Goal: Task Accomplishment & Management: Complete application form

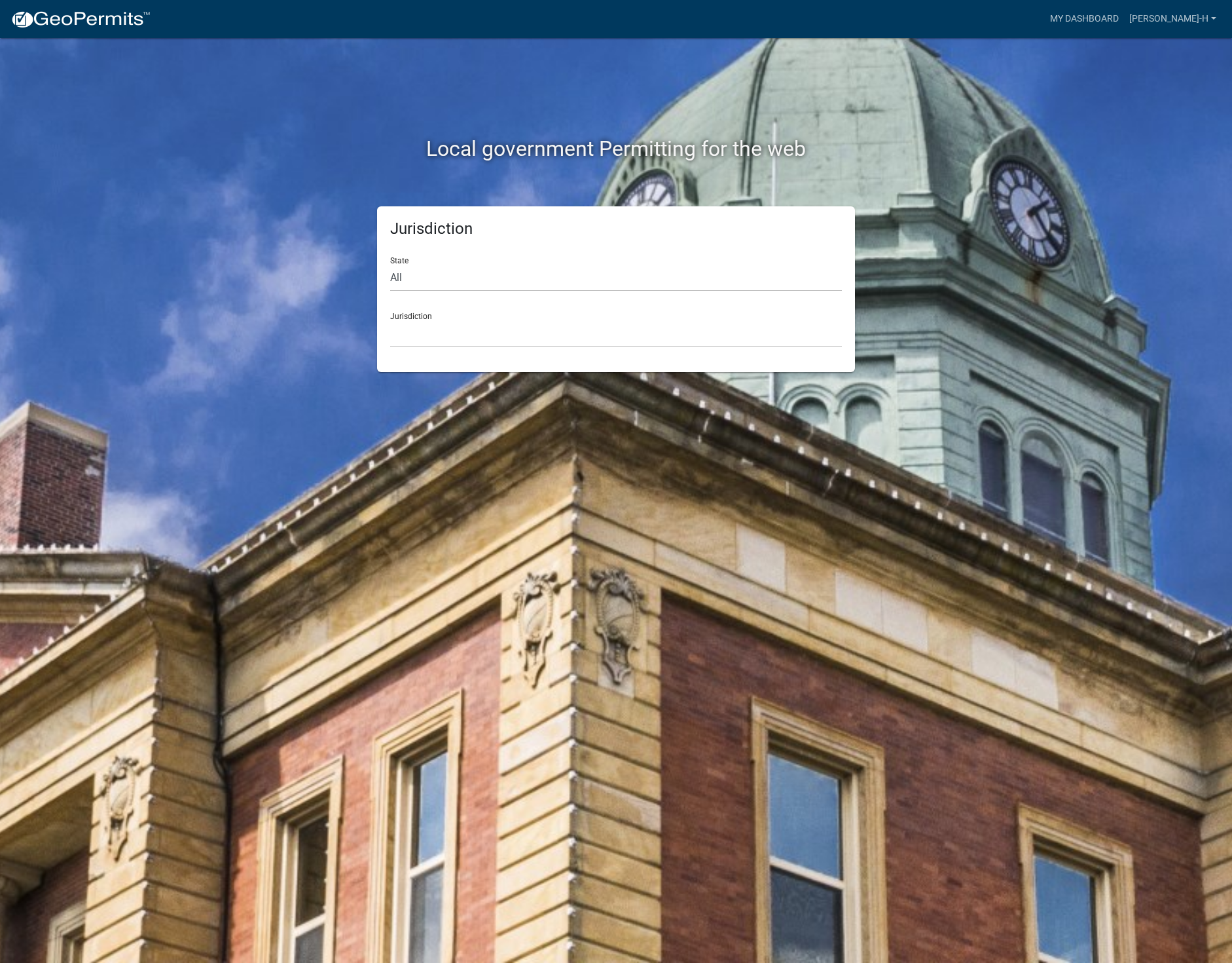
click at [419, 317] on div "Jurisdiction [GEOGRAPHIC_DATA], [US_STATE] [GEOGRAPHIC_DATA], [US_STATE][PERSON…" at bounding box center [616, 325] width 452 height 46
click at [457, 334] on select "[GEOGRAPHIC_DATA], [US_STATE] [GEOGRAPHIC_DATA], [US_STATE][PERSON_NAME][GEOGRA…" at bounding box center [616, 334] width 452 height 27
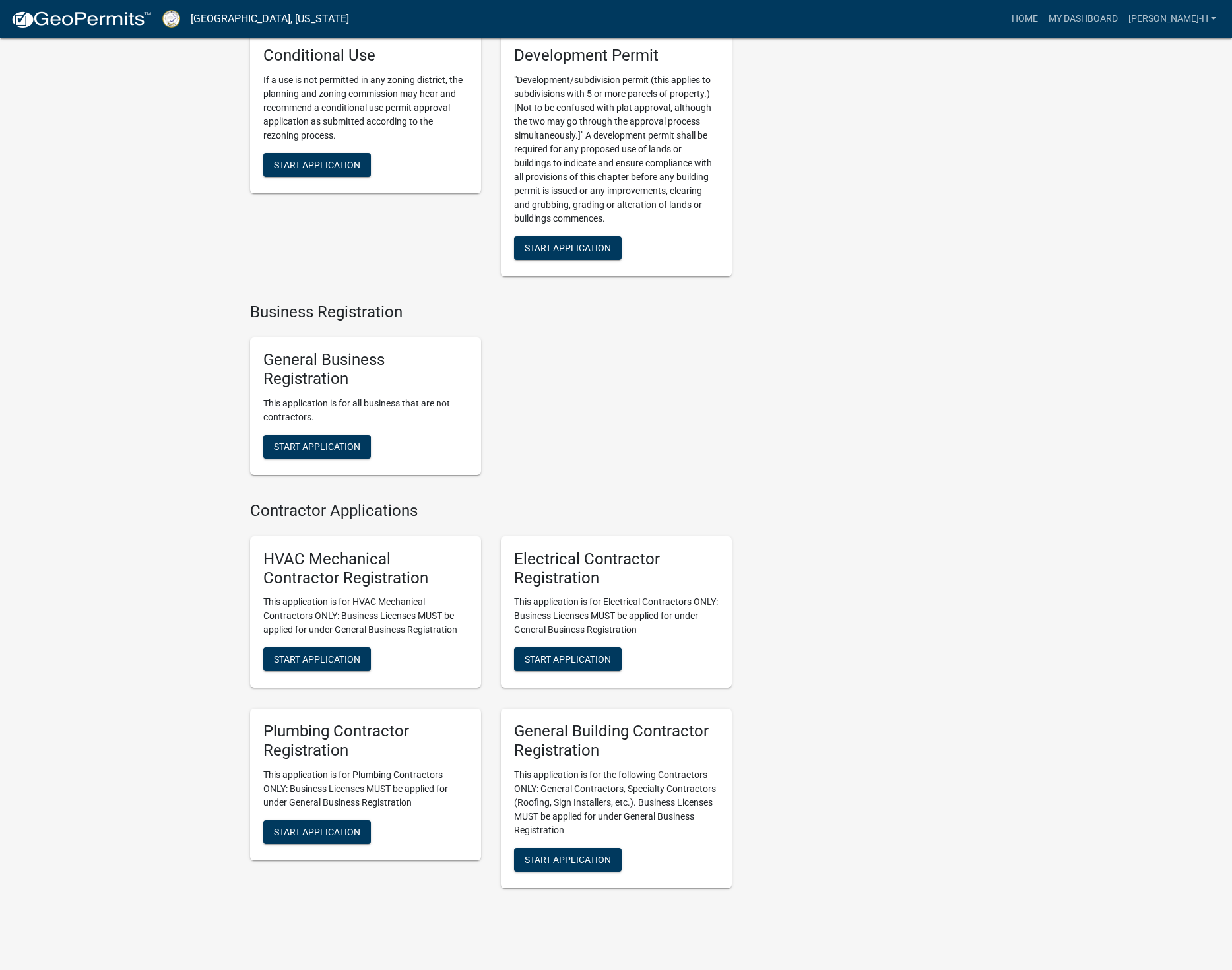
scroll to position [2218, 0]
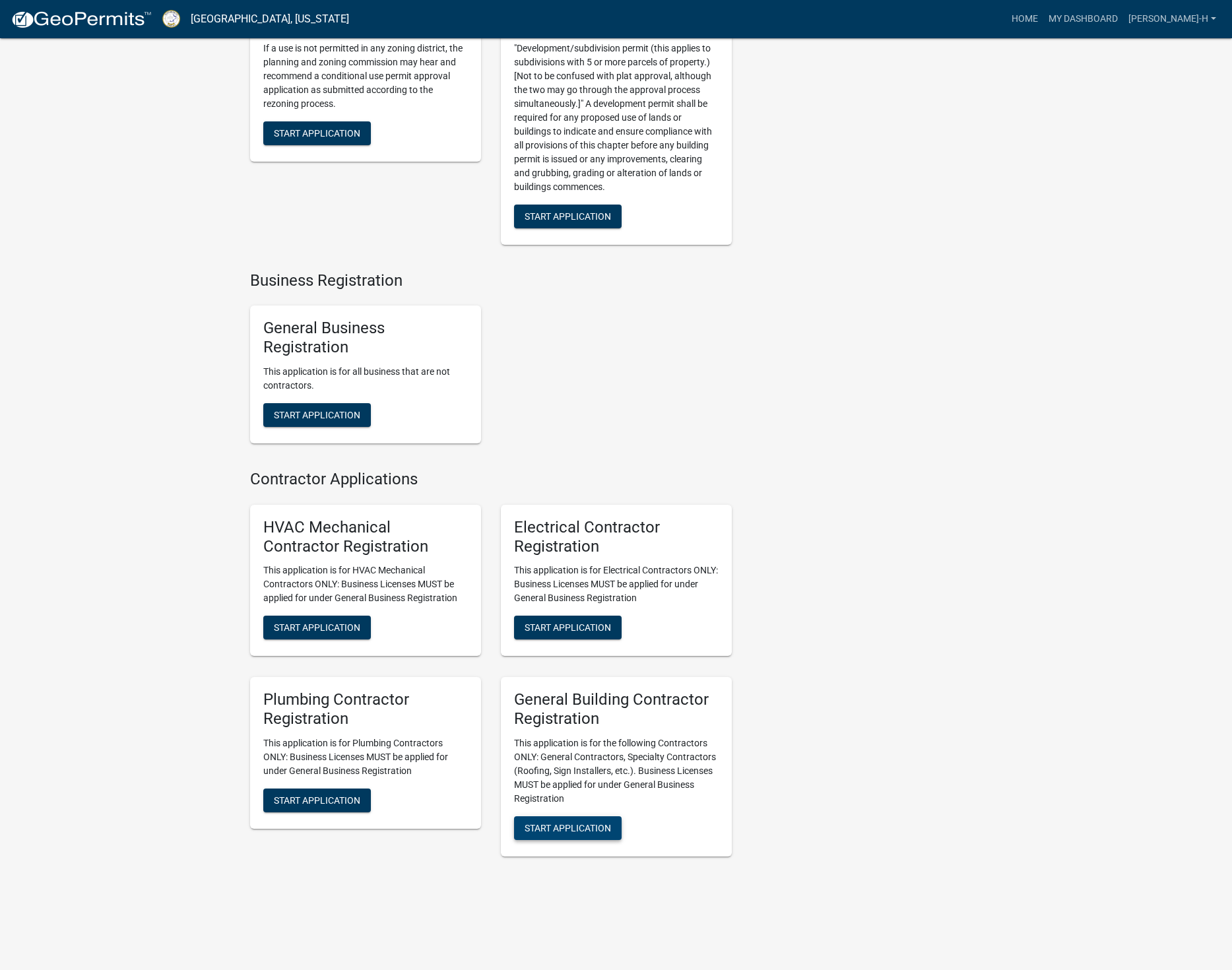
click at [566, 828] on span "Start Application" at bounding box center [567, 828] width 86 height 11
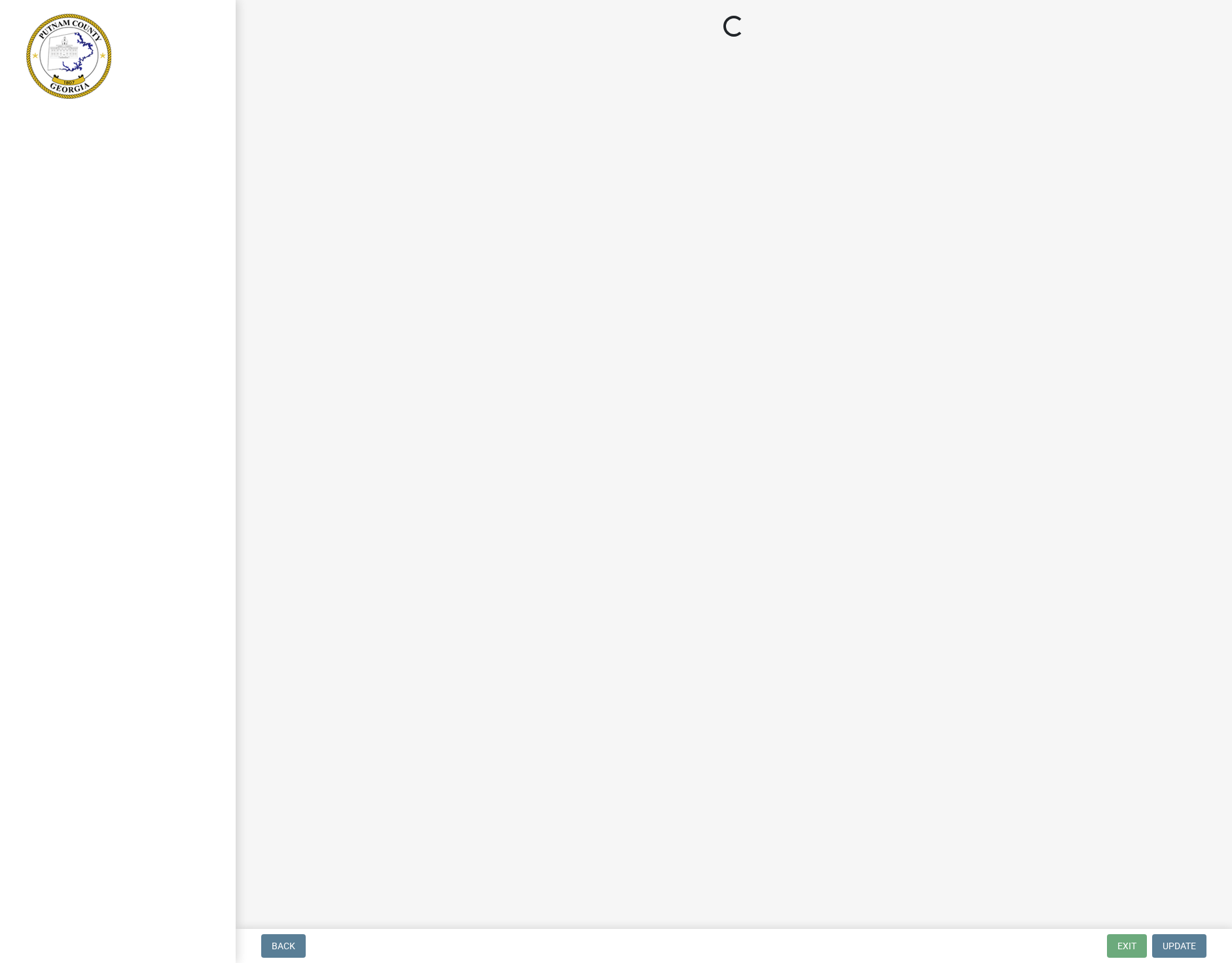
select select "GA"
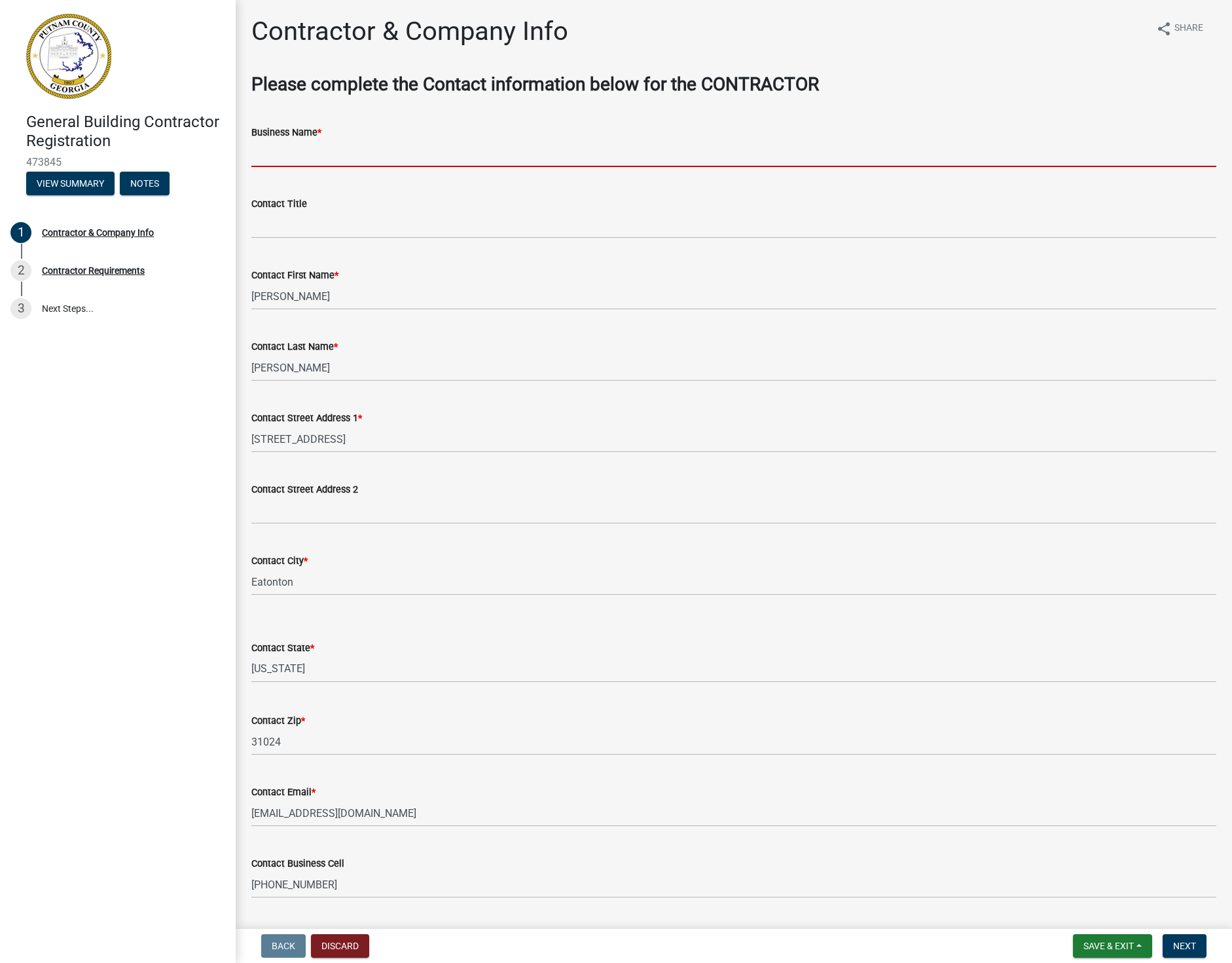
click at [311, 150] on input "Business Name *" at bounding box center [733, 154] width 965 height 27
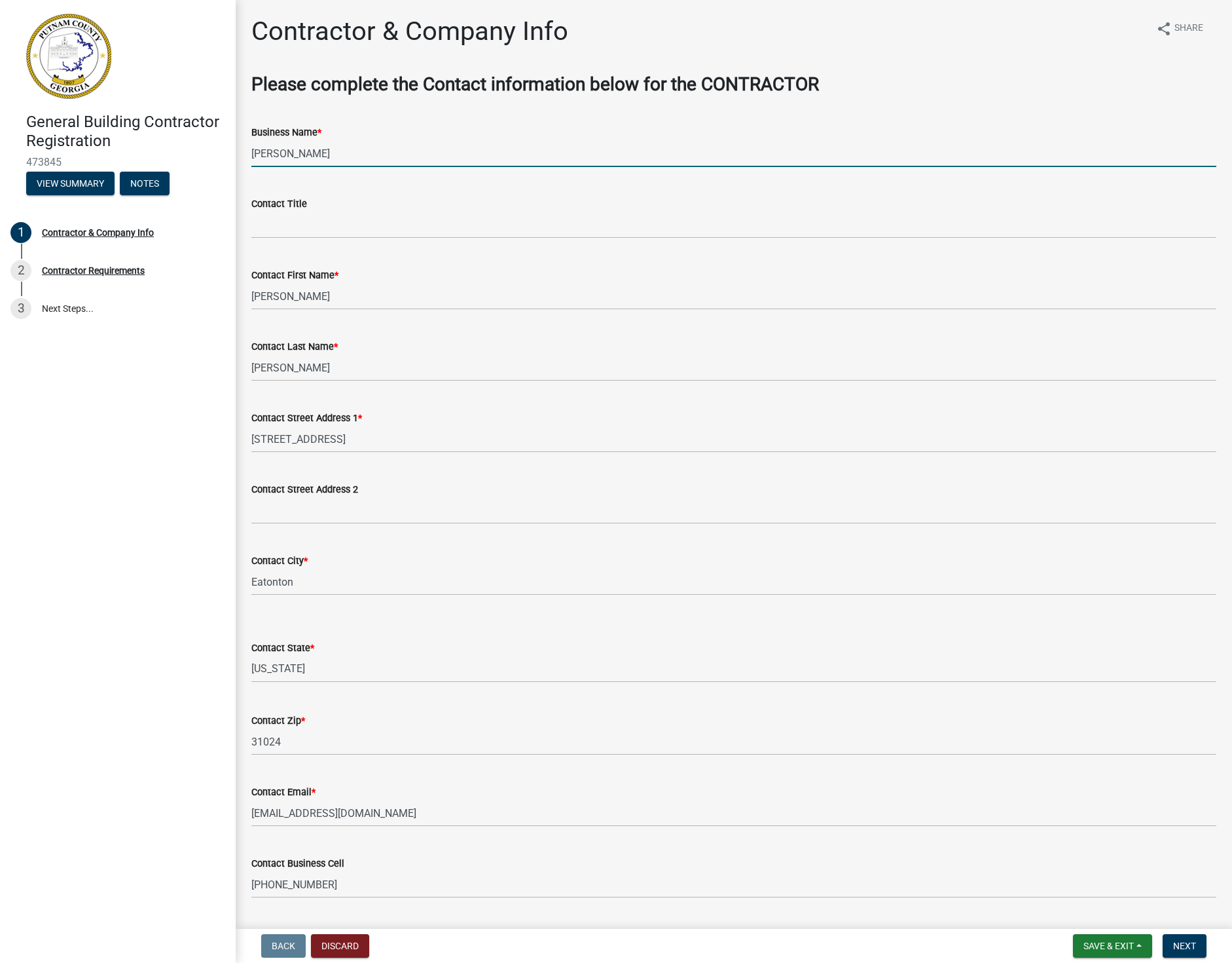
type input "[PERSON_NAME]"
click at [279, 232] on input "Contact Title" at bounding box center [733, 225] width 965 height 27
drag, startPoint x: 388, startPoint y: 155, endPoint x: 250, endPoint y: 167, distance: 138.5
click at [250, 167] on div "Contractor & Company Info share Share Please complete the Contact information b…" at bounding box center [734, 503] width 985 height 976
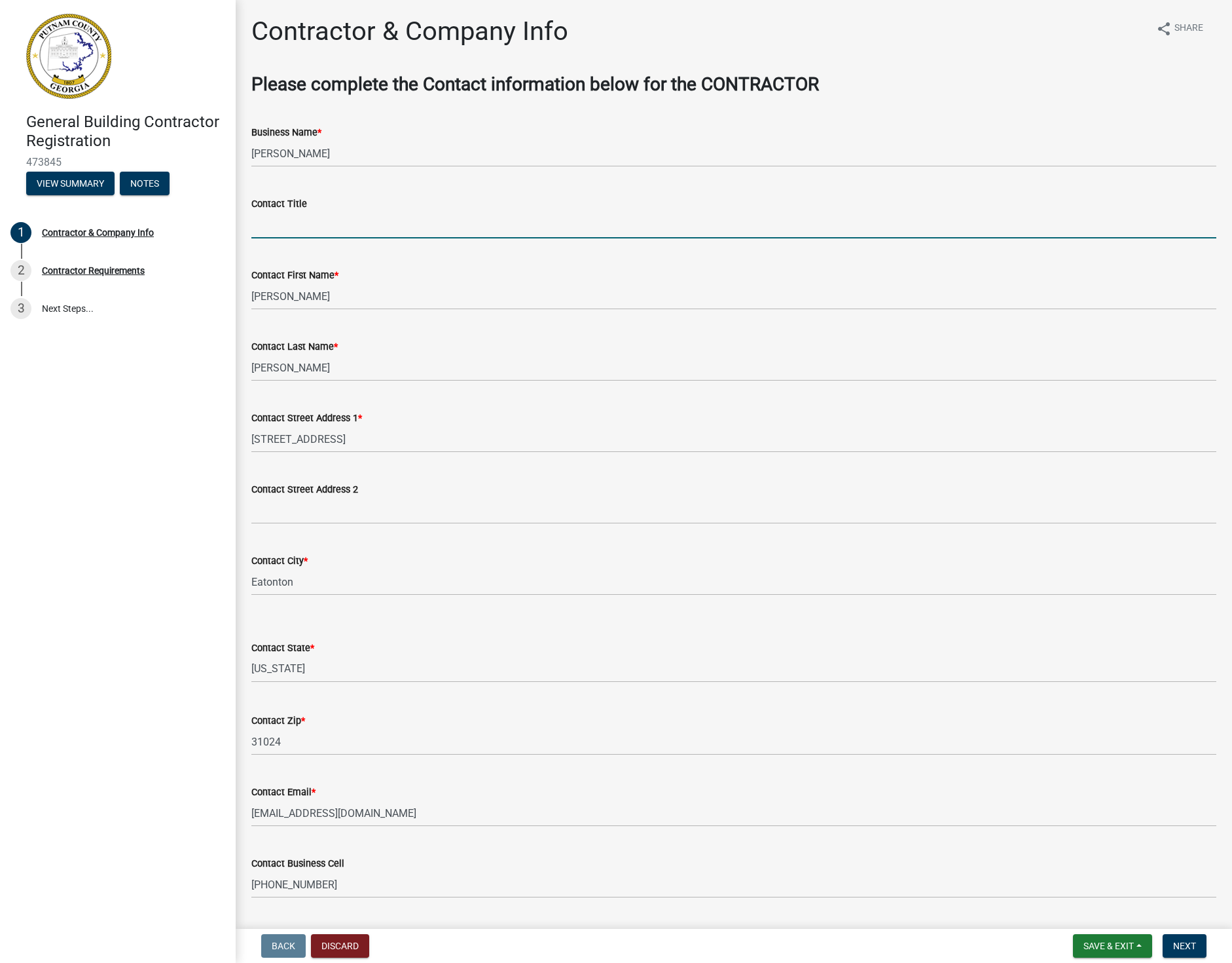
click at [271, 228] on input "Contact Title" at bounding box center [733, 225] width 965 height 27
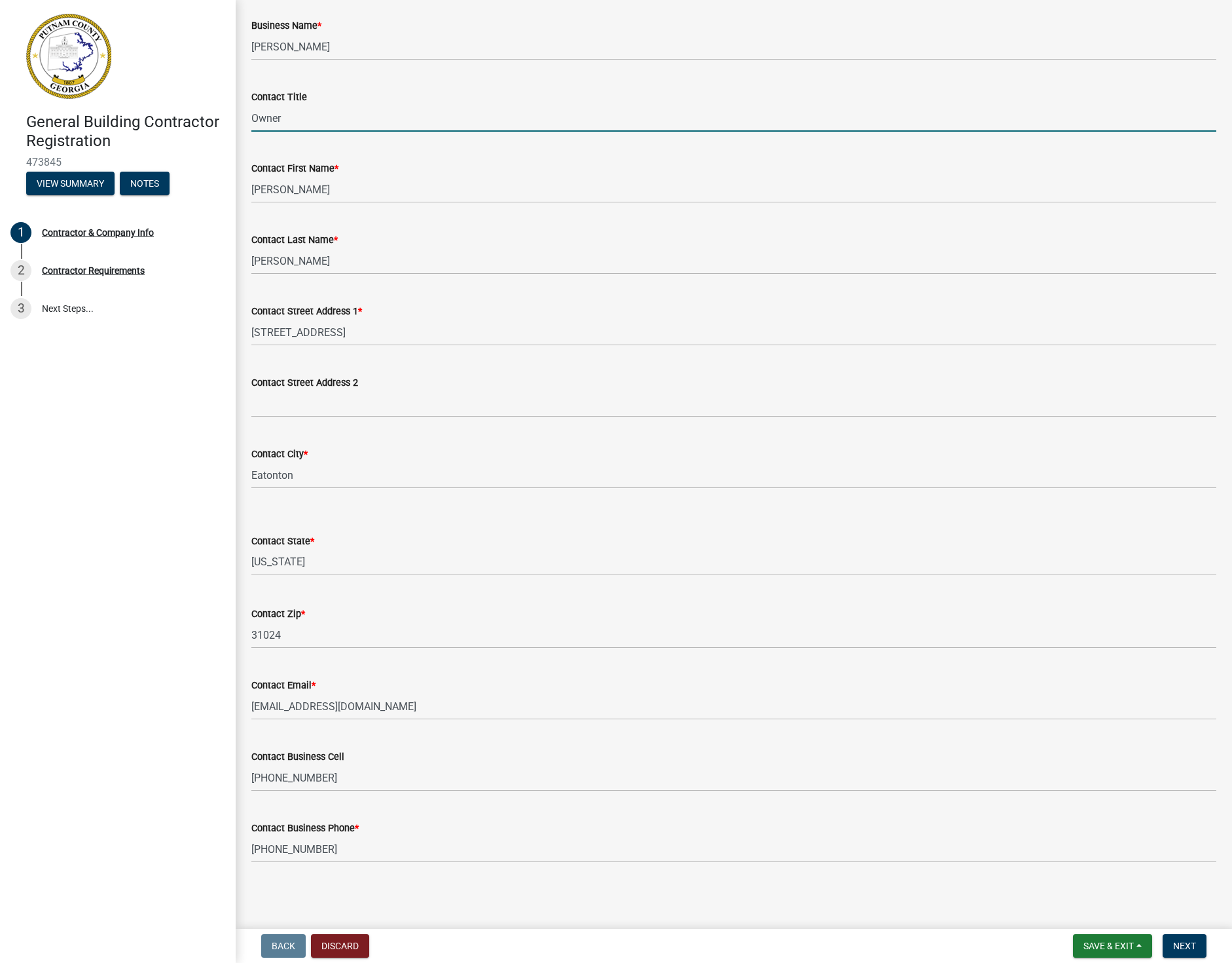
scroll to position [107, 0]
type input "Owner"
click at [1187, 944] on span "Next" at bounding box center [1185, 946] width 23 height 11
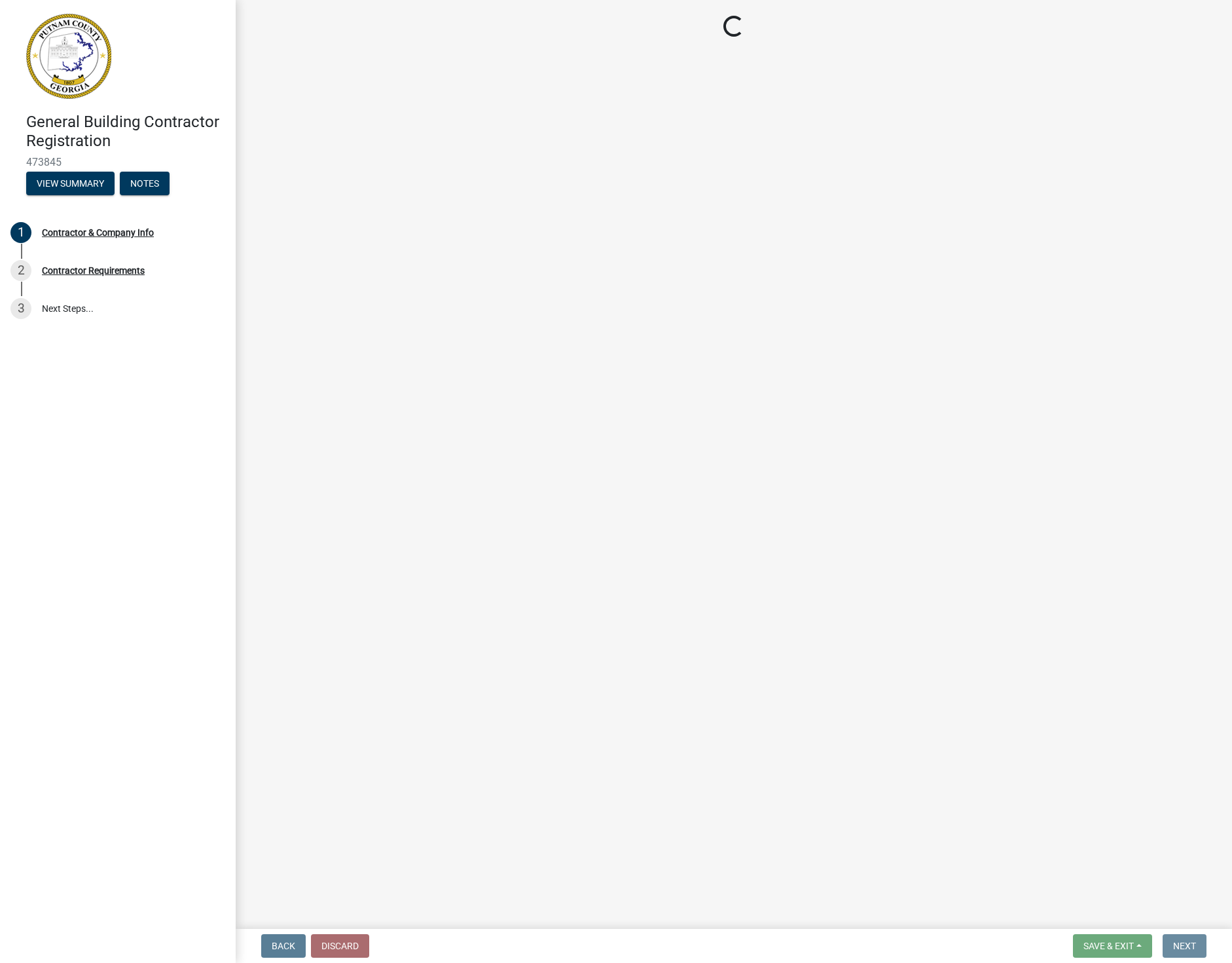
scroll to position [0, 0]
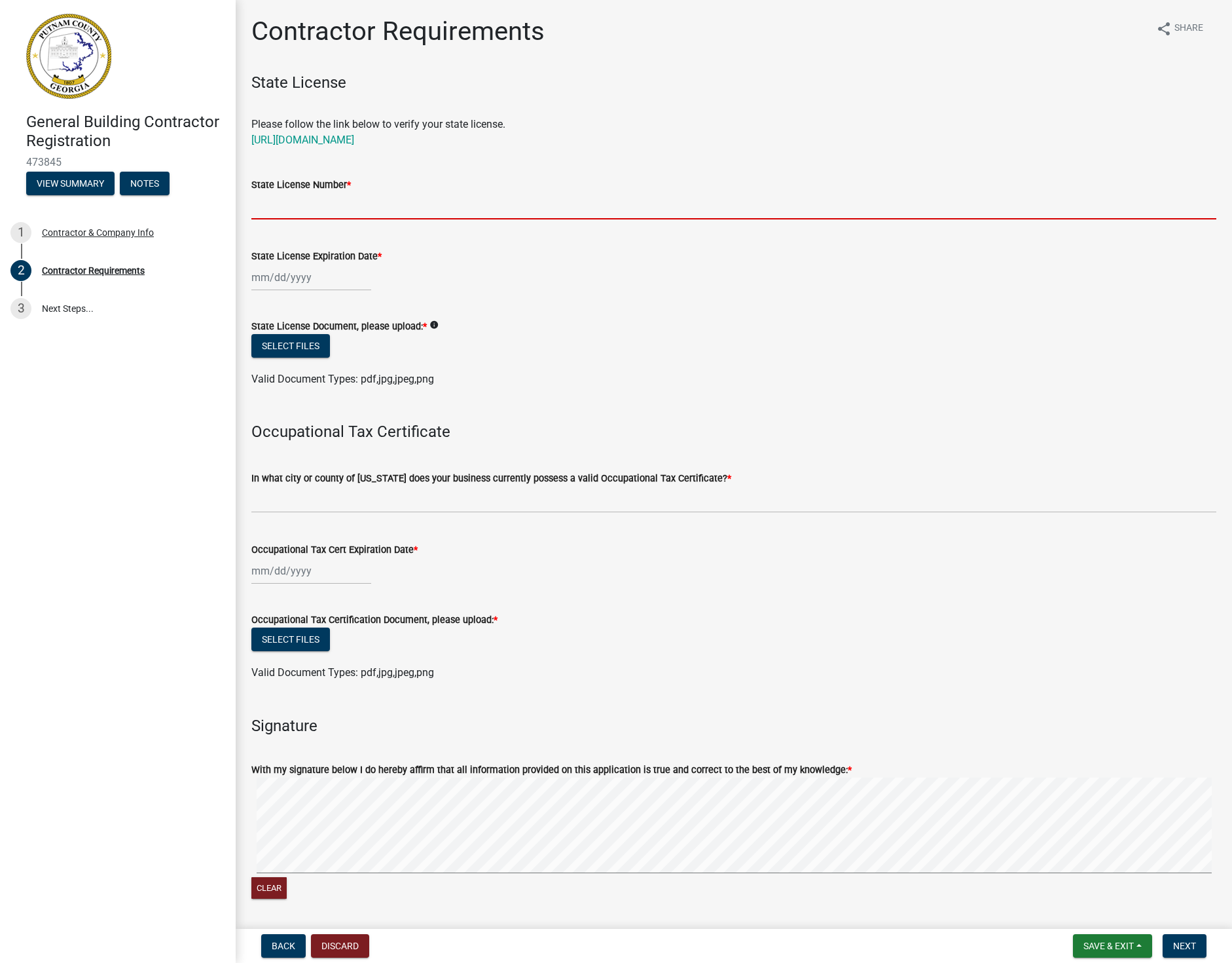
click at [273, 211] on input "State License Number *" at bounding box center [733, 207] width 965 height 27
type input "RLC1000168"
click at [263, 279] on div at bounding box center [311, 278] width 120 height 27
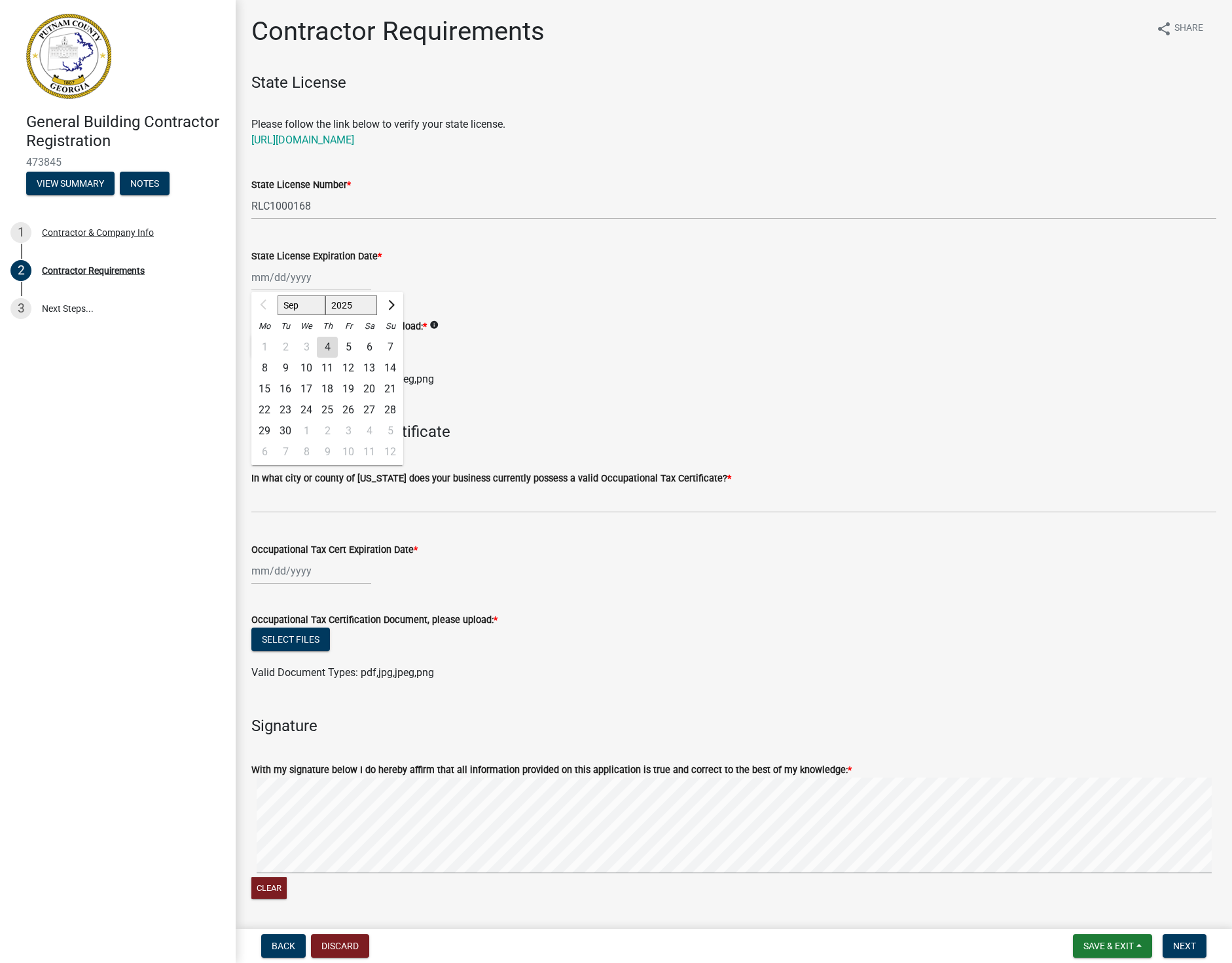
click at [367, 346] on div "6" at bounding box center [369, 347] width 21 height 21
type input "[DATE]"
click at [319, 283] on div "[DATE]" at bounding box center [311, 278] width 120 height 27
click at [389, 305] on span "Next month" at bounding box center [389, 304] width 10 height 10
click at [389, 303] on span "Next month" at bounding box center [389, 304] width 10 height 10
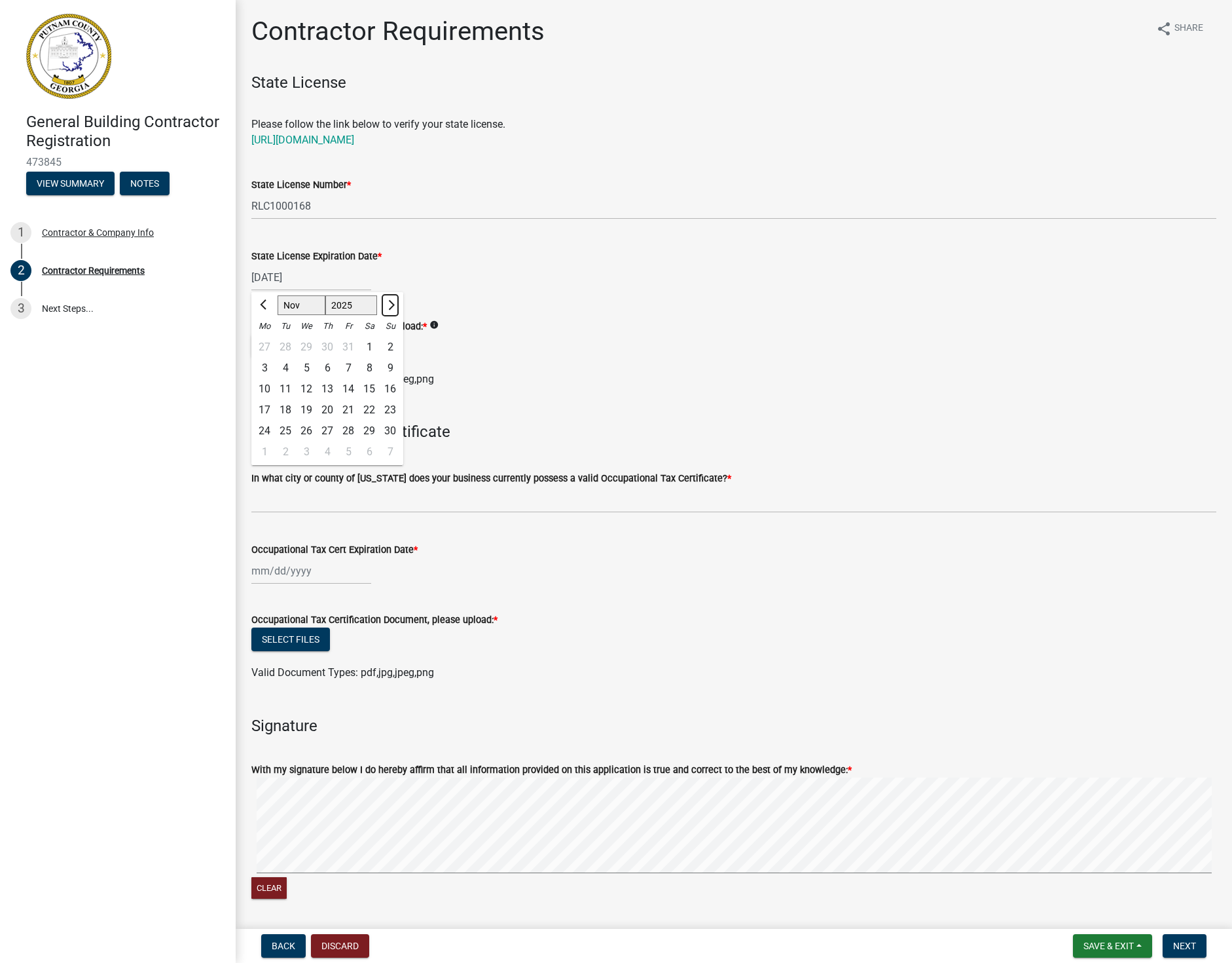
click at [389, 303] on span "Next month" at bounding box center [389, 304] width 10 height 10
select select "1"
select select "2026"
click at [389, 303] on span "Next month" at bounding box center [389, 304] width 10 height 10
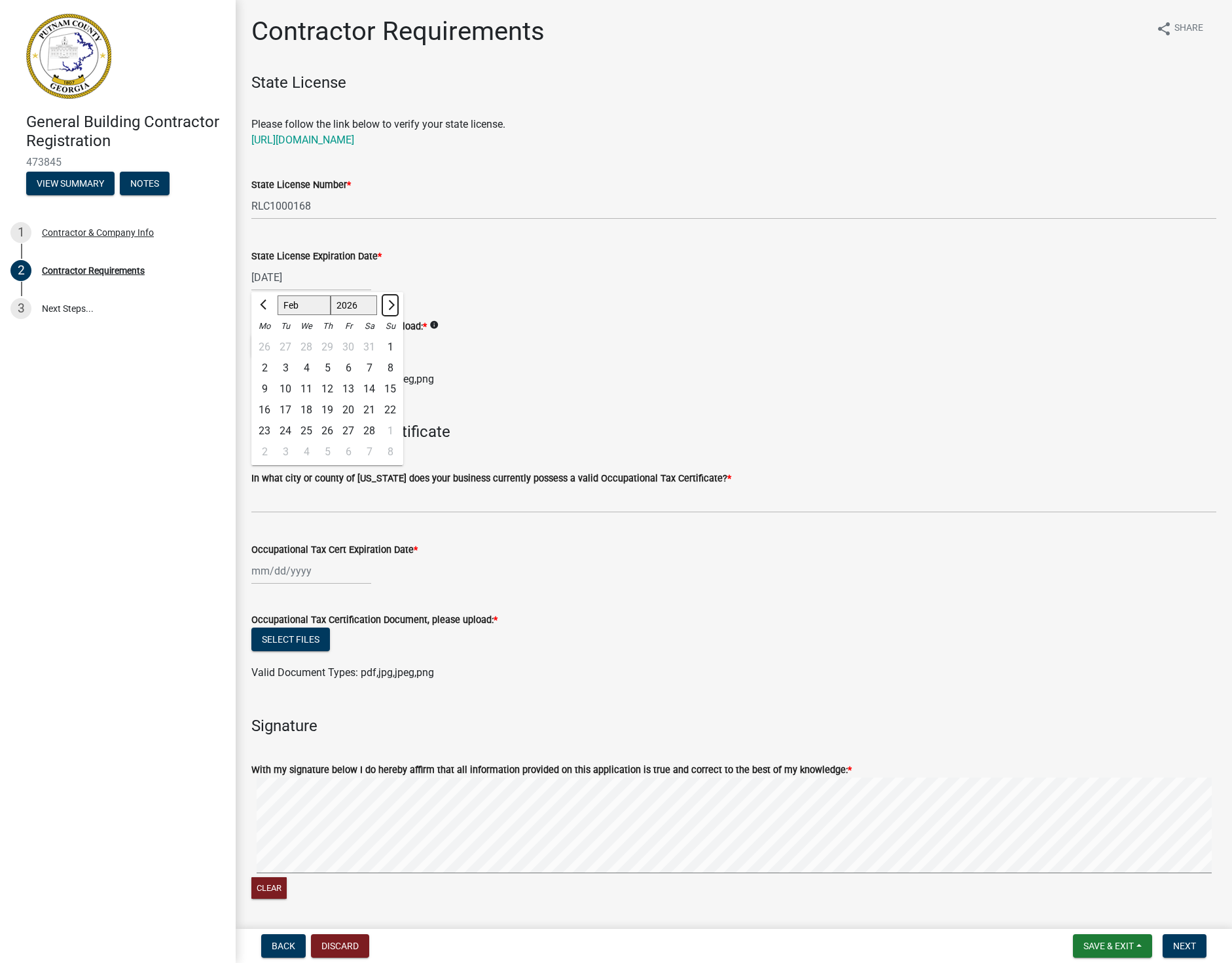
click at [389, 303] on span "Next month" at bounding box center [389, 304] width 10 height 10
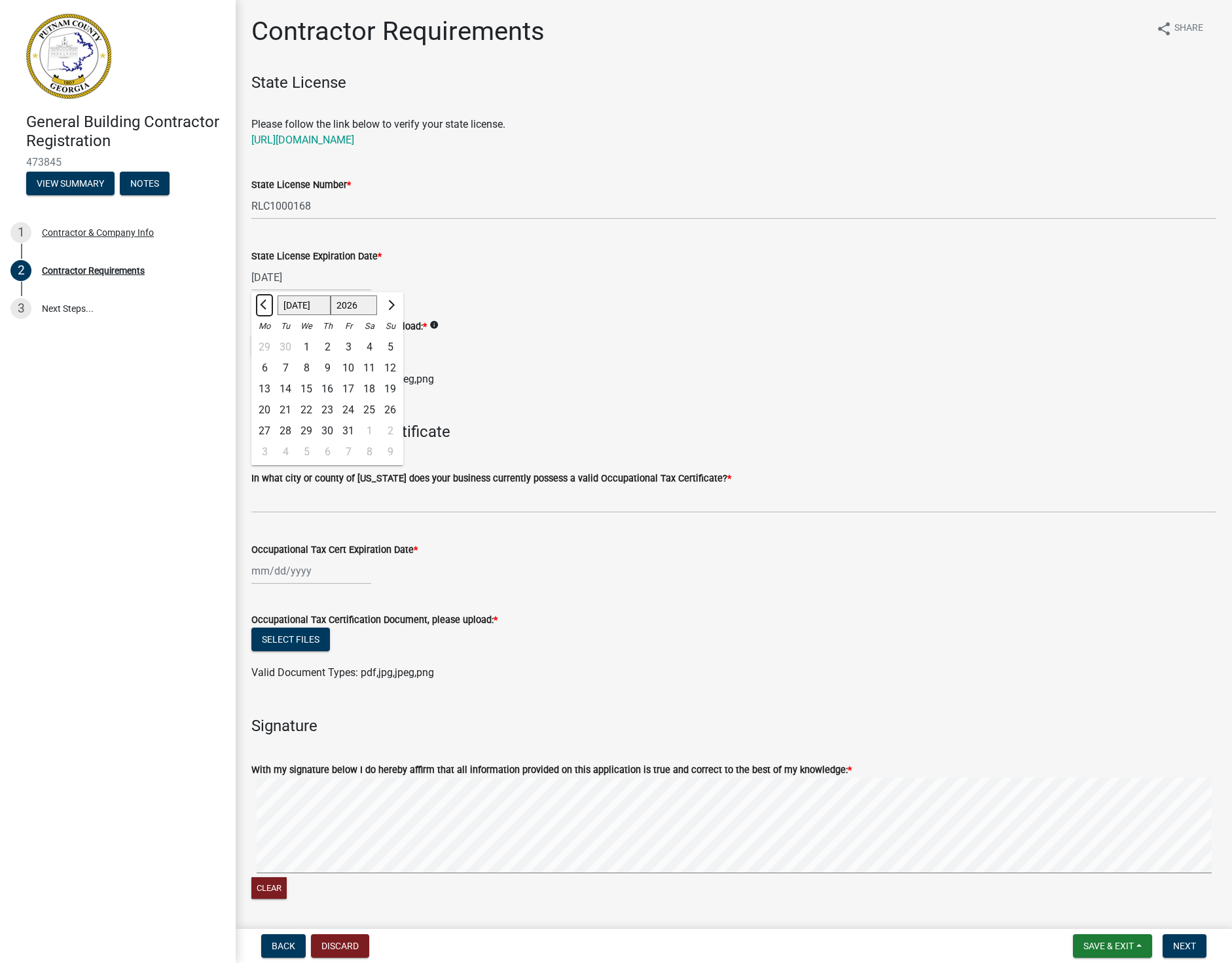
click at [263, 301] on span "Previous month" at bounding box center [265, 304] width 10 height 10
select select "6"
click at [289, 428] on div "30" at bounding box center [285, 431] width 21 height 21
type input "[DATE]"
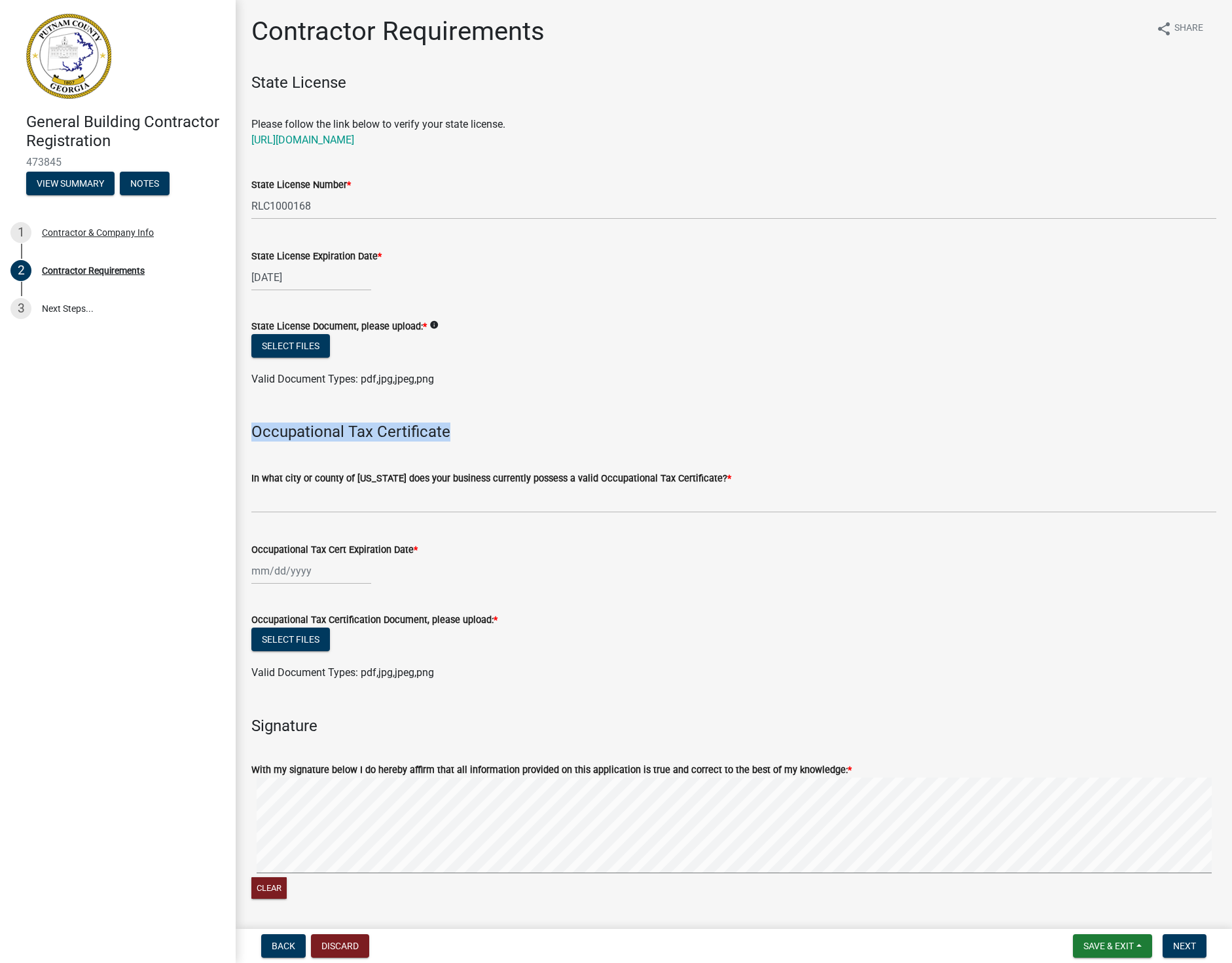
drag, startPoint x: 446, startPoint y: 431, endPoint x: 282, endPoint y: 423, distance: 164.2
click at [249, 438] on div "Occupational Tax Certificate" at bounding box center [734, 420] width 985 height 43
copy h4 "Occupational Tax Certificate"
click at [890, 715] on div "Signature" at bounding box center [733, 714] width 965 height 43
click at [294, 347] on button "Select files" at bounding box center [290, 346] width 78 height 24
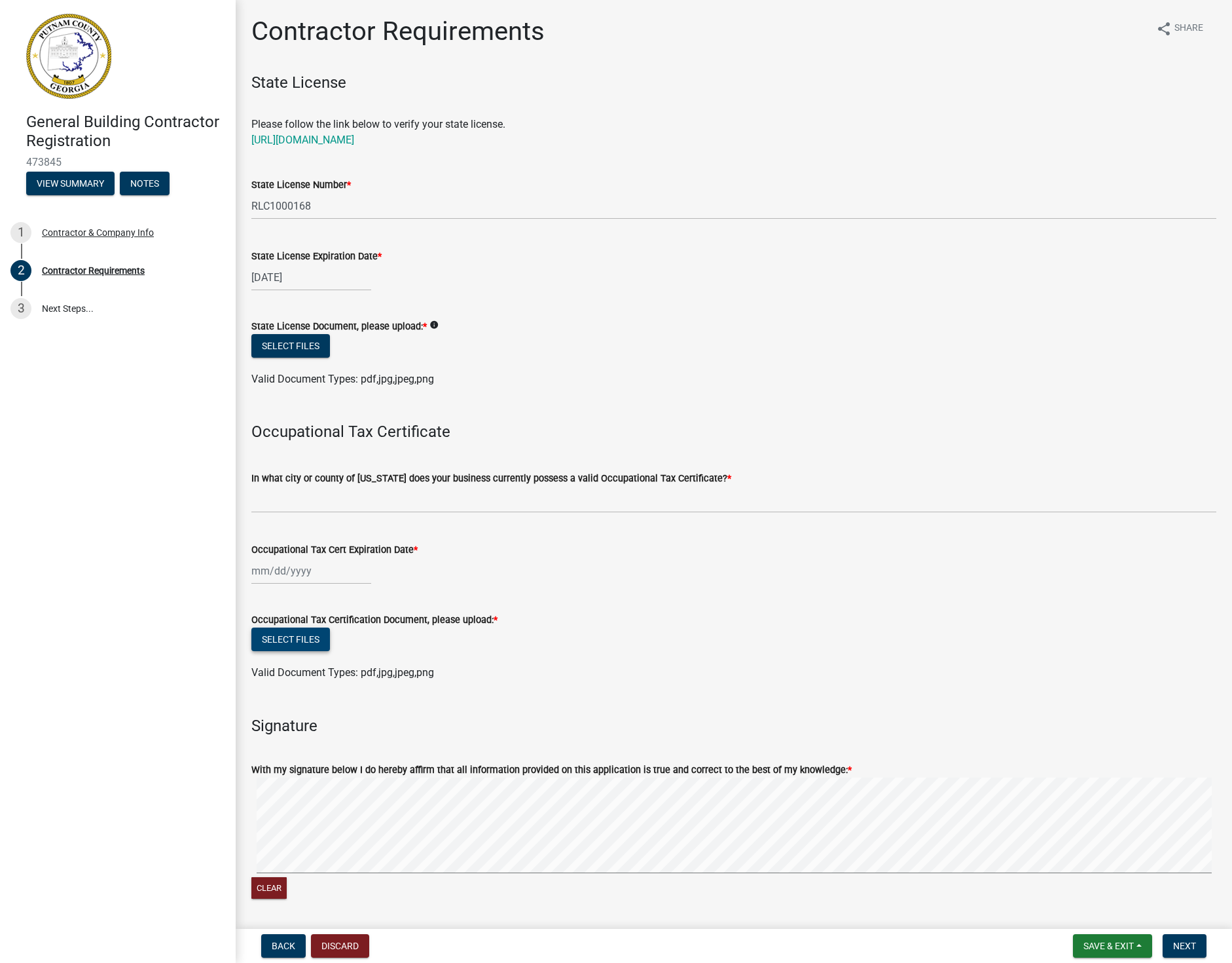
click at [312, 644] on button "Select files" at bounding box center [290, 639] width 78 height 24
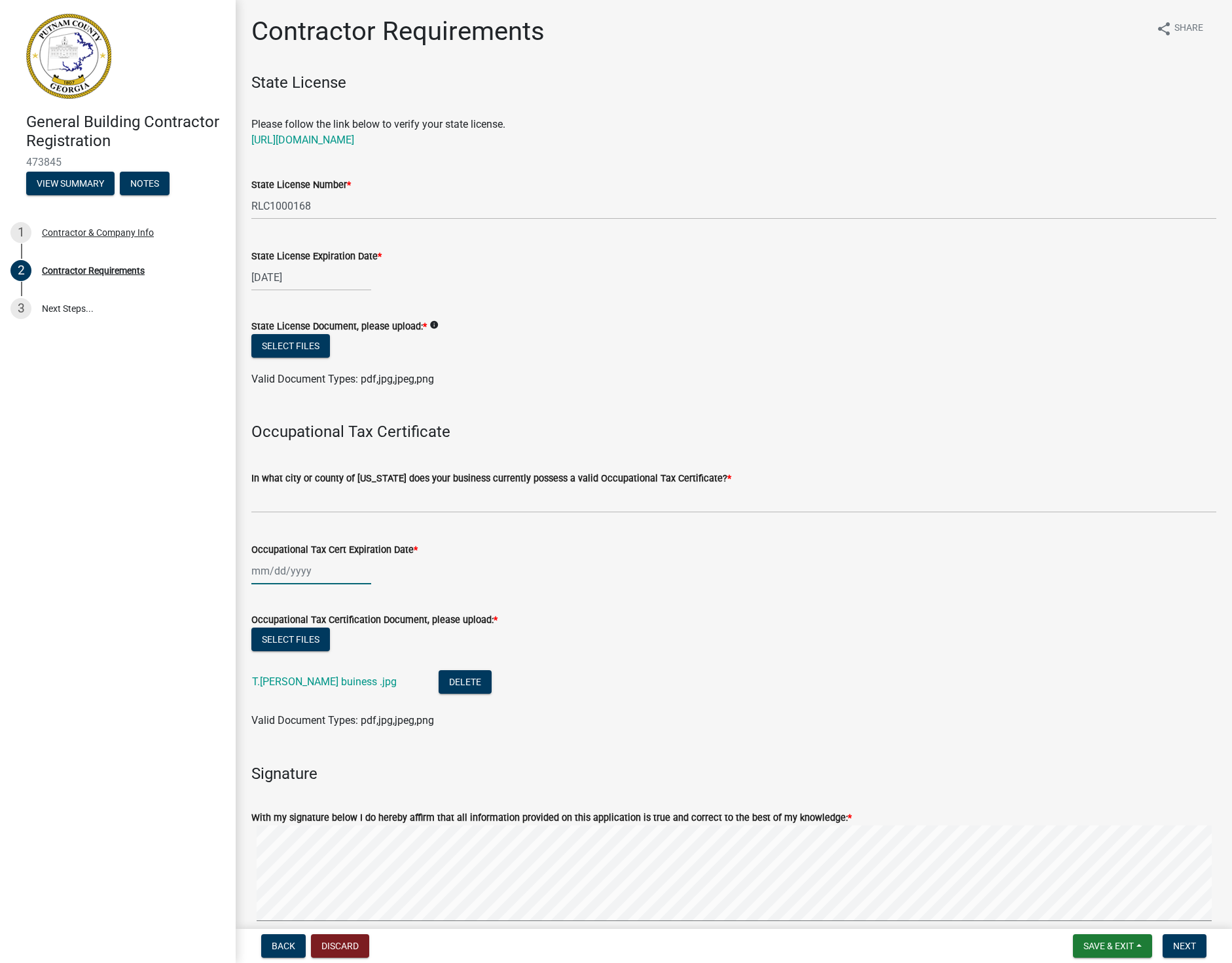
click at [260, 576] on div at bounding box center [311, 571] width 120 height 27
click at [391, 594] on span "Next month" at bounding box center [389, 598] width 10 height 10
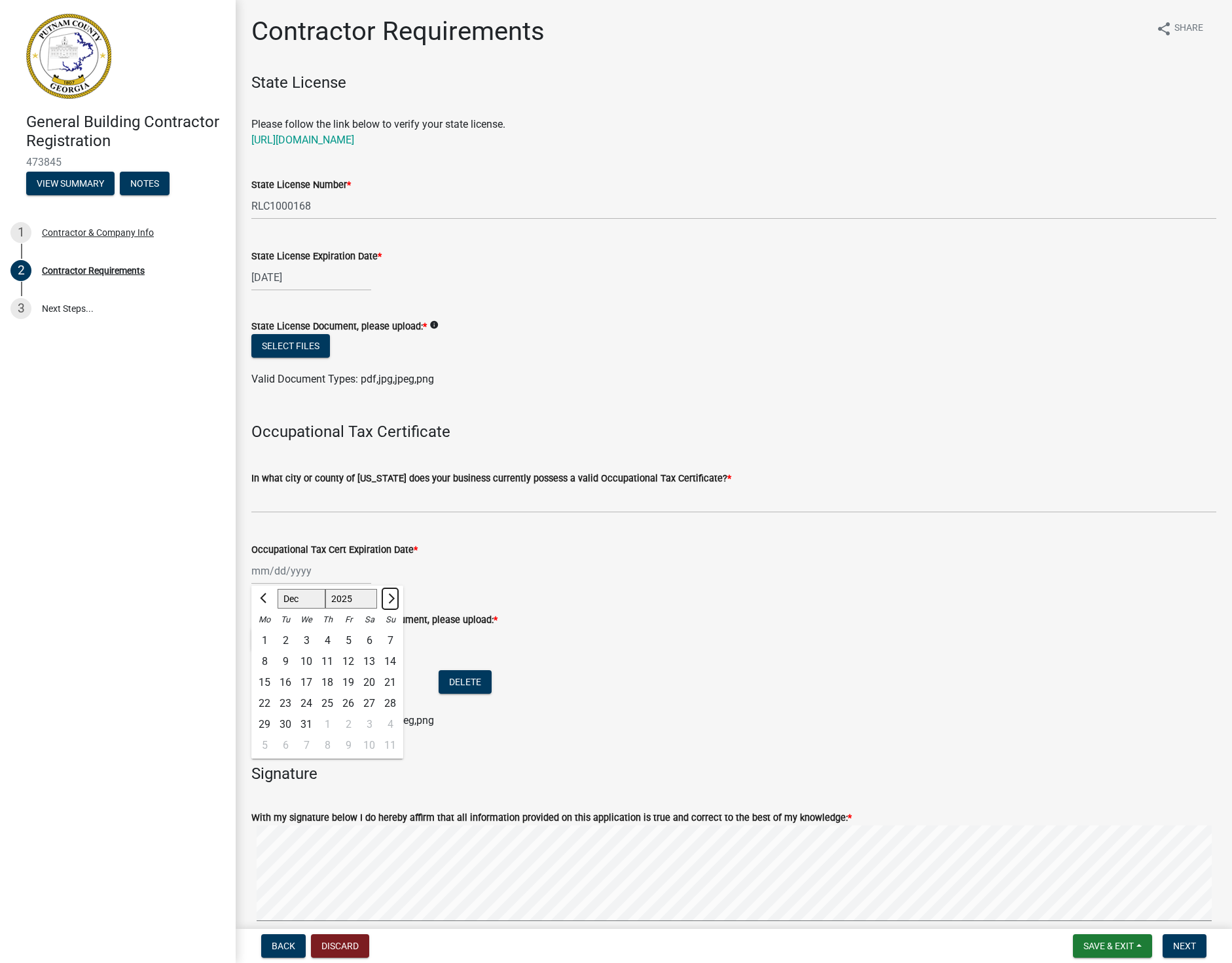
select select "1"
select select "2026"
click at [391, 594] on span "Next month" at bounding box center [389, 598] width 10 height 10
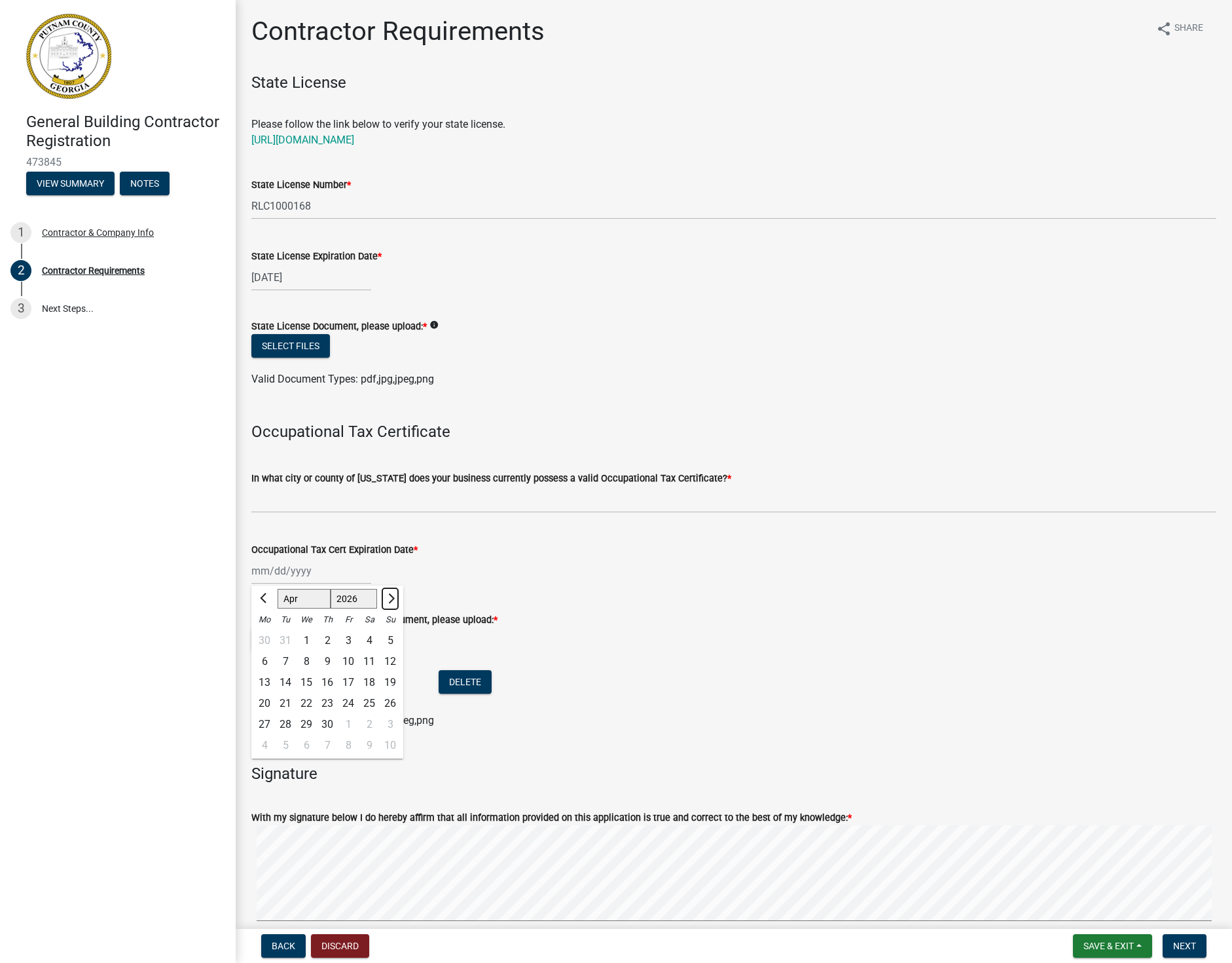
click at [391, 594] on span "Next month" at bounding box center [389, 598] width 10 height 10
select select "6"
click at [286, 722] on div "30" at bounding box center [285, 724] width 21 height 21
type input "[DATE]"
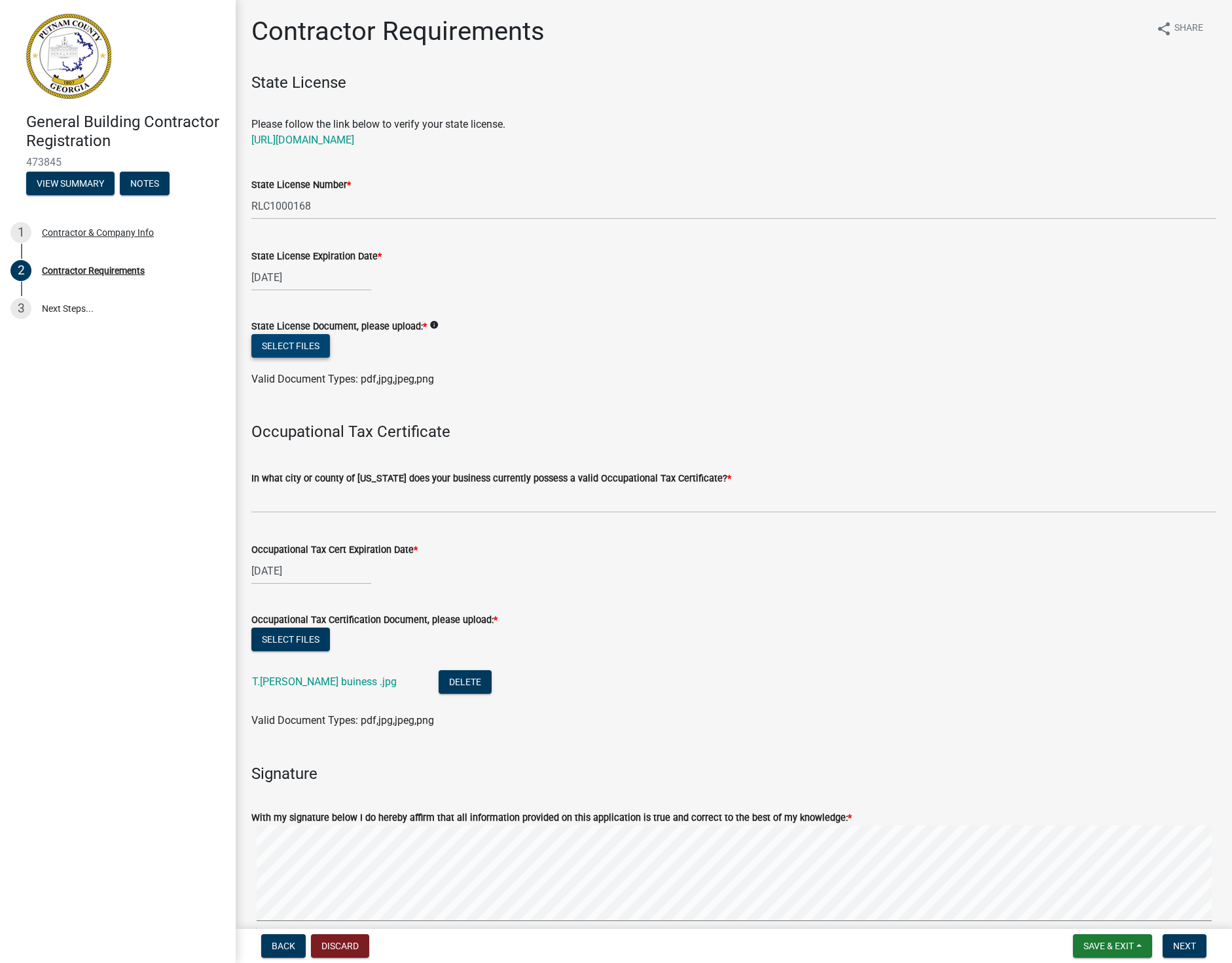
click at [284, 340] on button "Select files" at bounding box center [290, 346] width 78 height 24
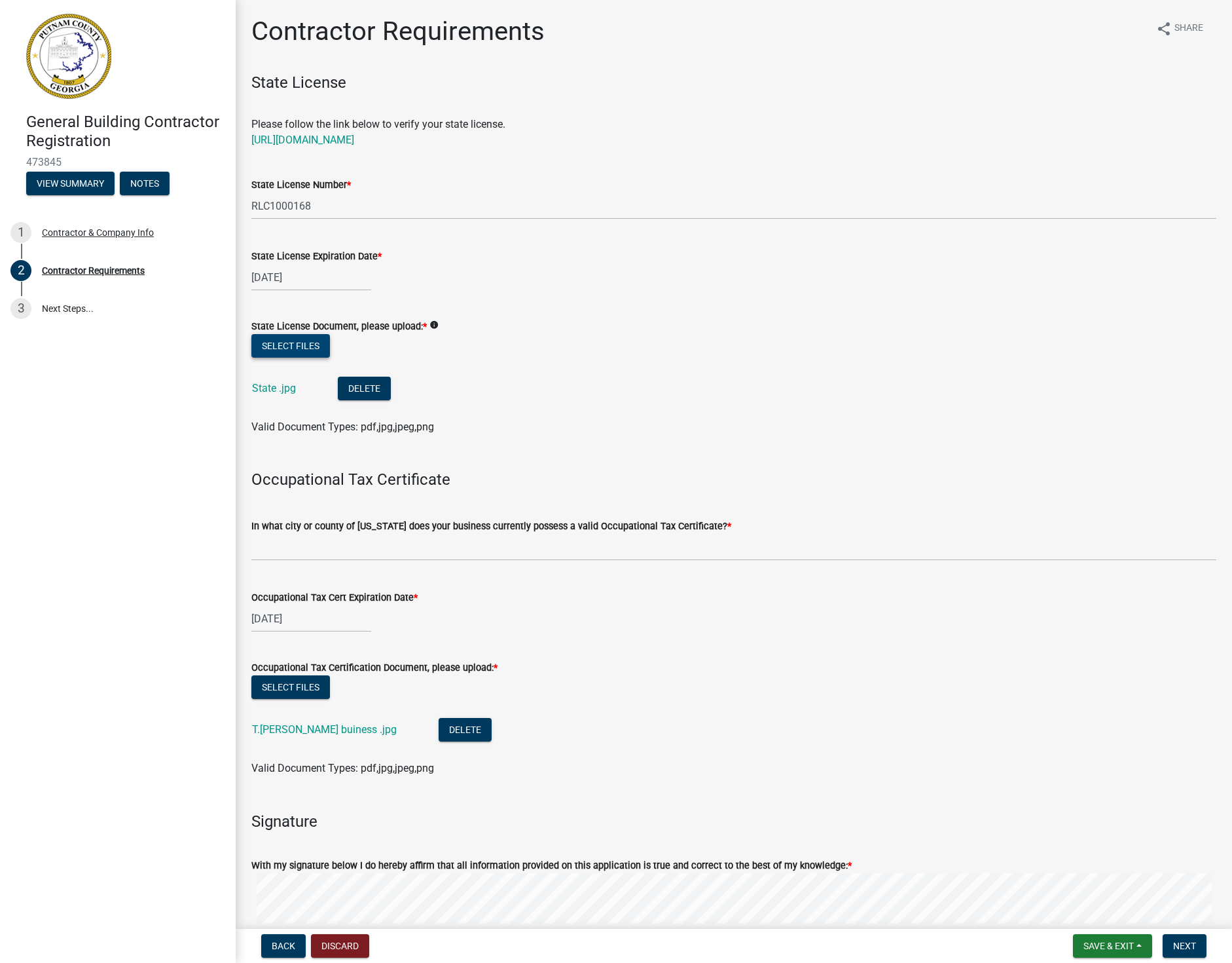
scroll to position [188, 0]
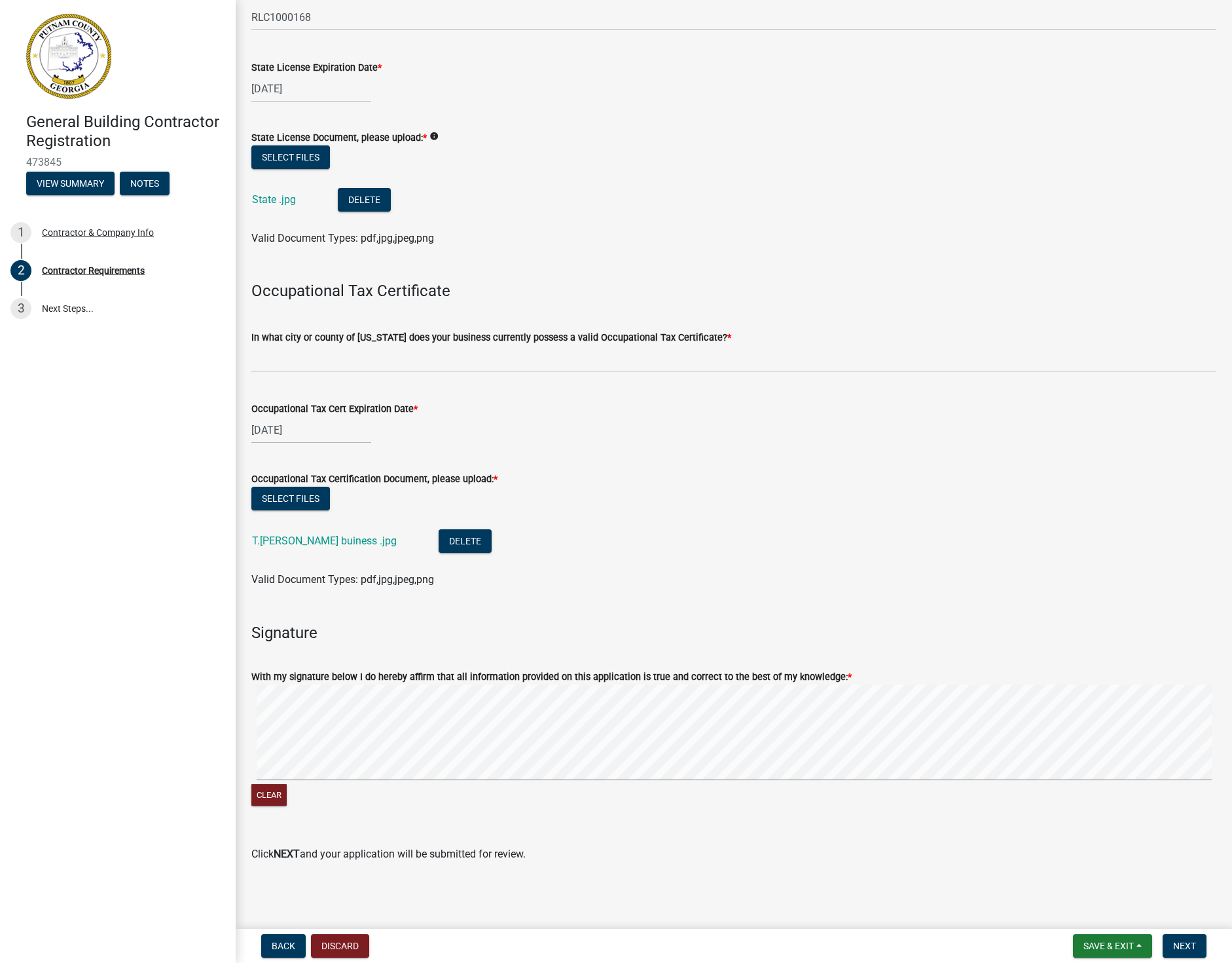
click at [455, 661] on form "With my signature below I do hereby affirm that all information provided on thi…" at bounding box center [733, 730] width 965 height 156
drag, startPoint x: 251, startPoint y: 653, endPoint x: 256, endPoint y: 671, distance: 18.7
click at [254, 682] on form "With my signature below I do hereby affirm that all information provided on thi…" at bounding box center [733, 730] width 965 height 156
click at [263, 660] on form "With my signature below I do hereby affirm that all information provided on thi…" at bounding box center [733, 730] width 965 height 156
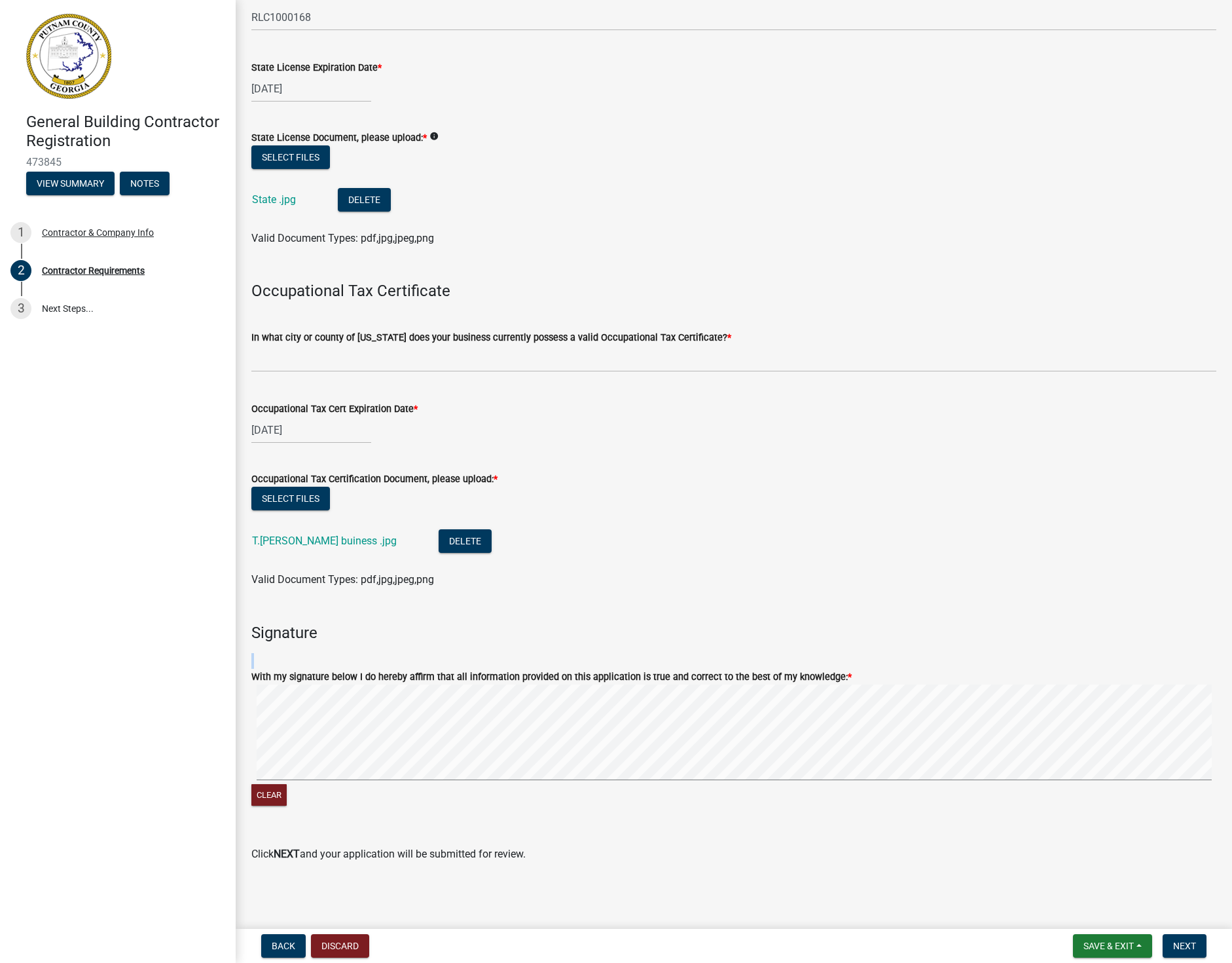
click at [263, 660] on form "With my signature below I do hereby affirm that all information provided on thi…" at bounding box center [733, 730] width 965 height 156
click at [273, 798] on button "Clear" at bounding box center [268, 795] width 35 height 22
click at [274, 796] on button "Clear" at bounding box center [268, 795] width 35 height 22
click at [0, 960] on html "Internet Explorer does NOT work with GeoPermits. Get a new browser for more sec…" at bounding box center [616, 482] width 1232 height 963
click at [262, 796] on button "Clear" at bounding box center [268, 795] width 35 height 22
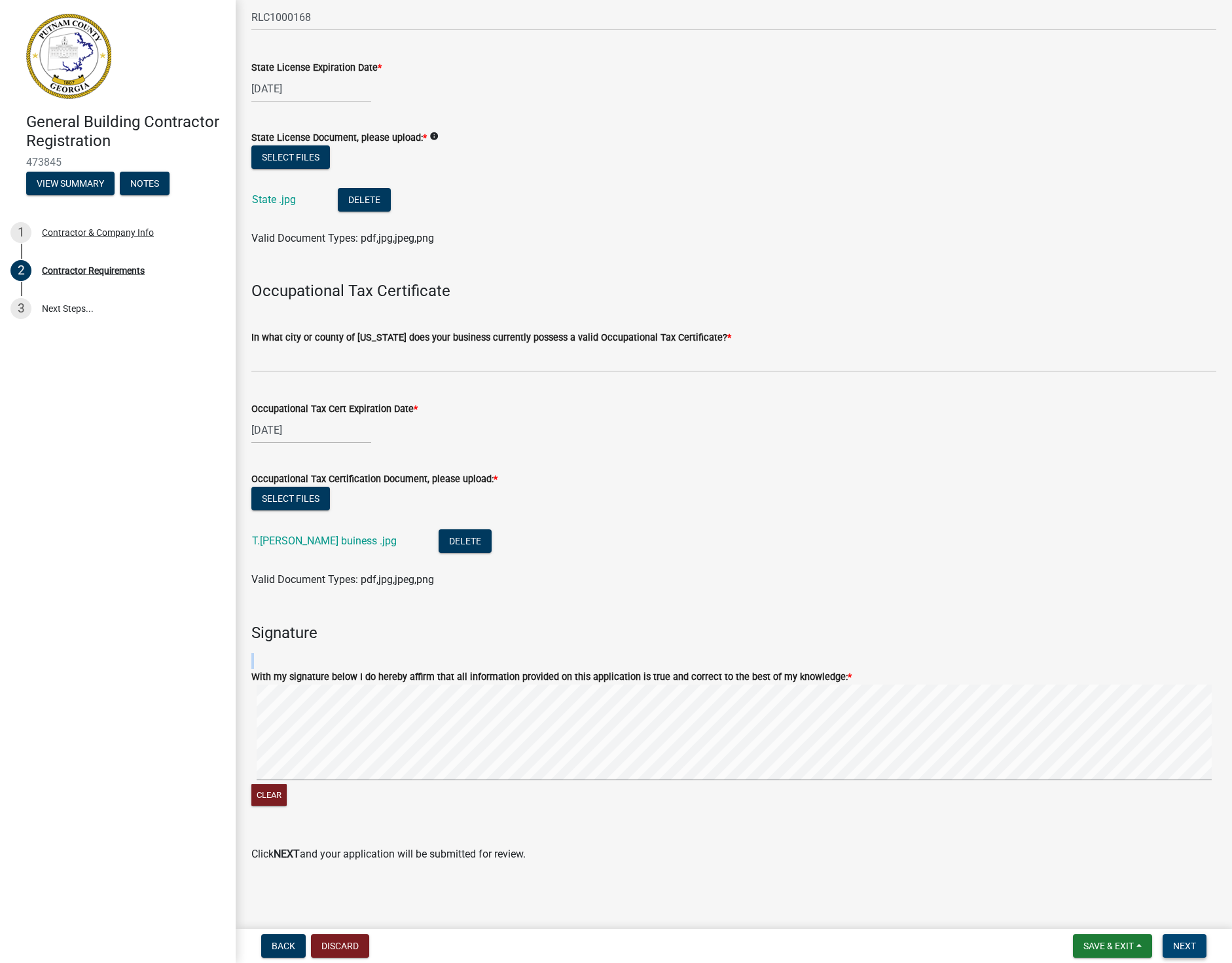
click at [1184, 945] on span "Next" at bounding box center [1185, 946] width 23 height 11
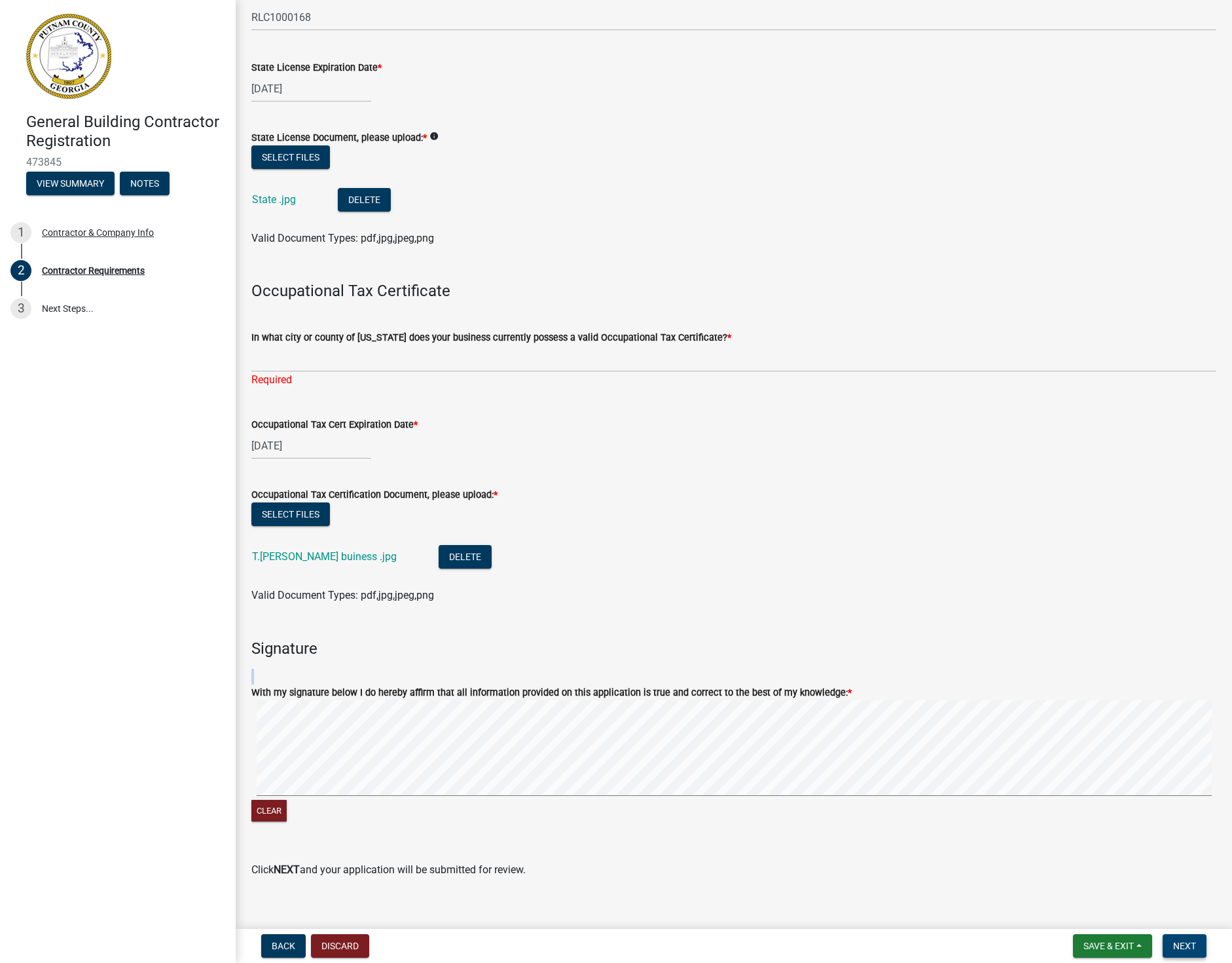
scroll to position [205, 0]
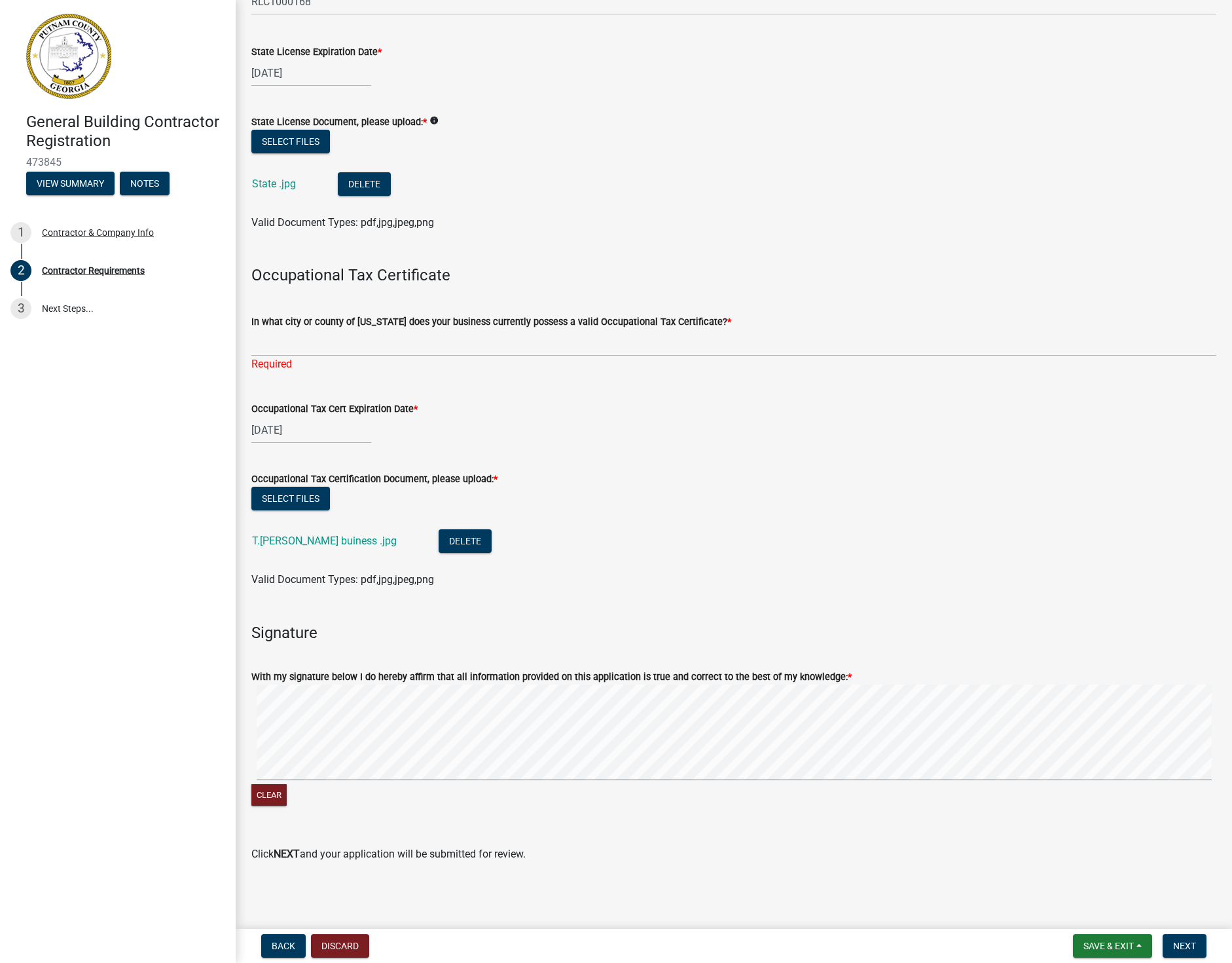
click at [674, 815] on wm-data-entity-input "With my signature below I do hereby affirm that all information provided on thi…" at bounding box center [733, 736] width 965 height 167
click at [1190, 943] on span "Next" at bounding box center [1185, 946] width 23 height 11
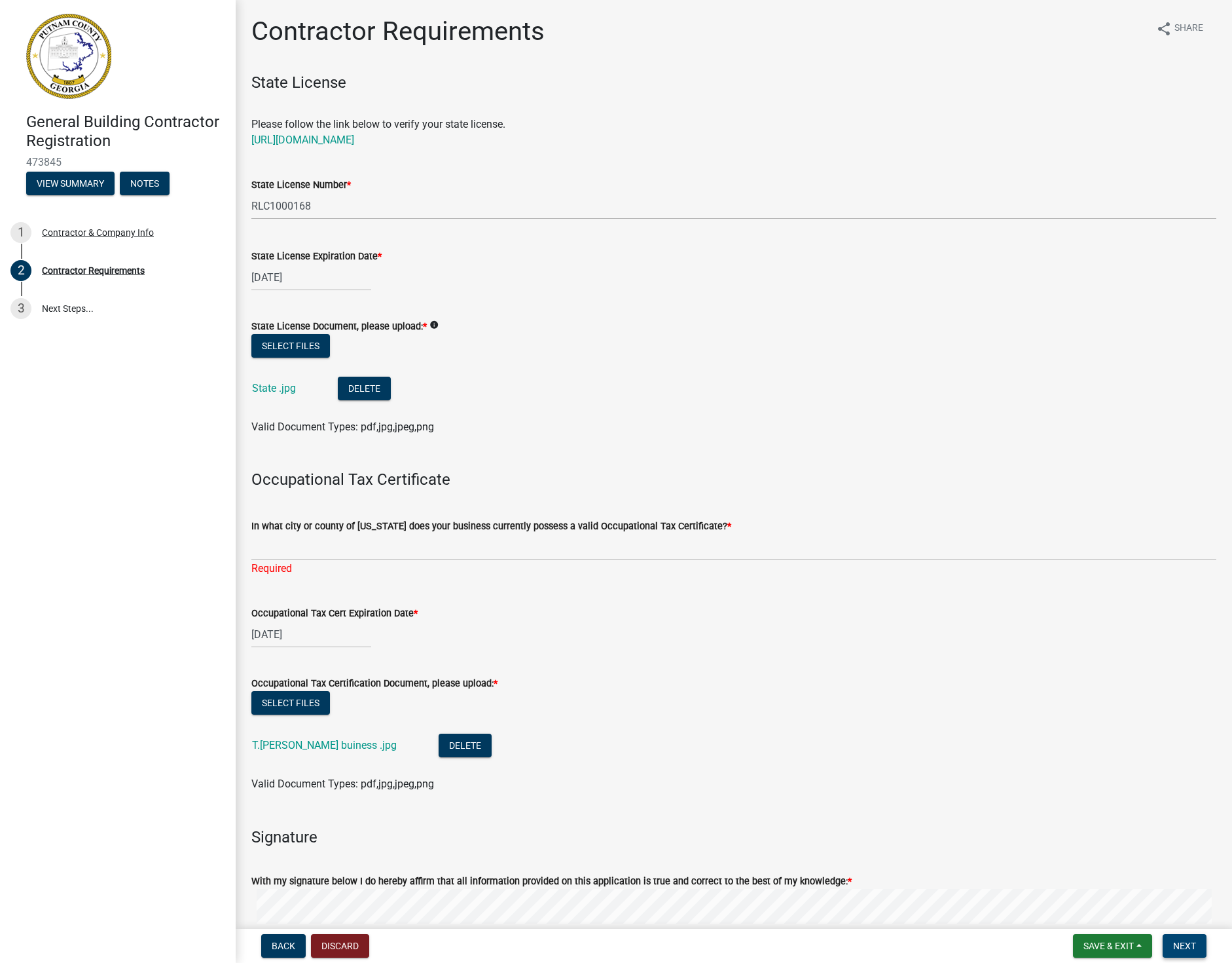
scroll to position [66, 0]
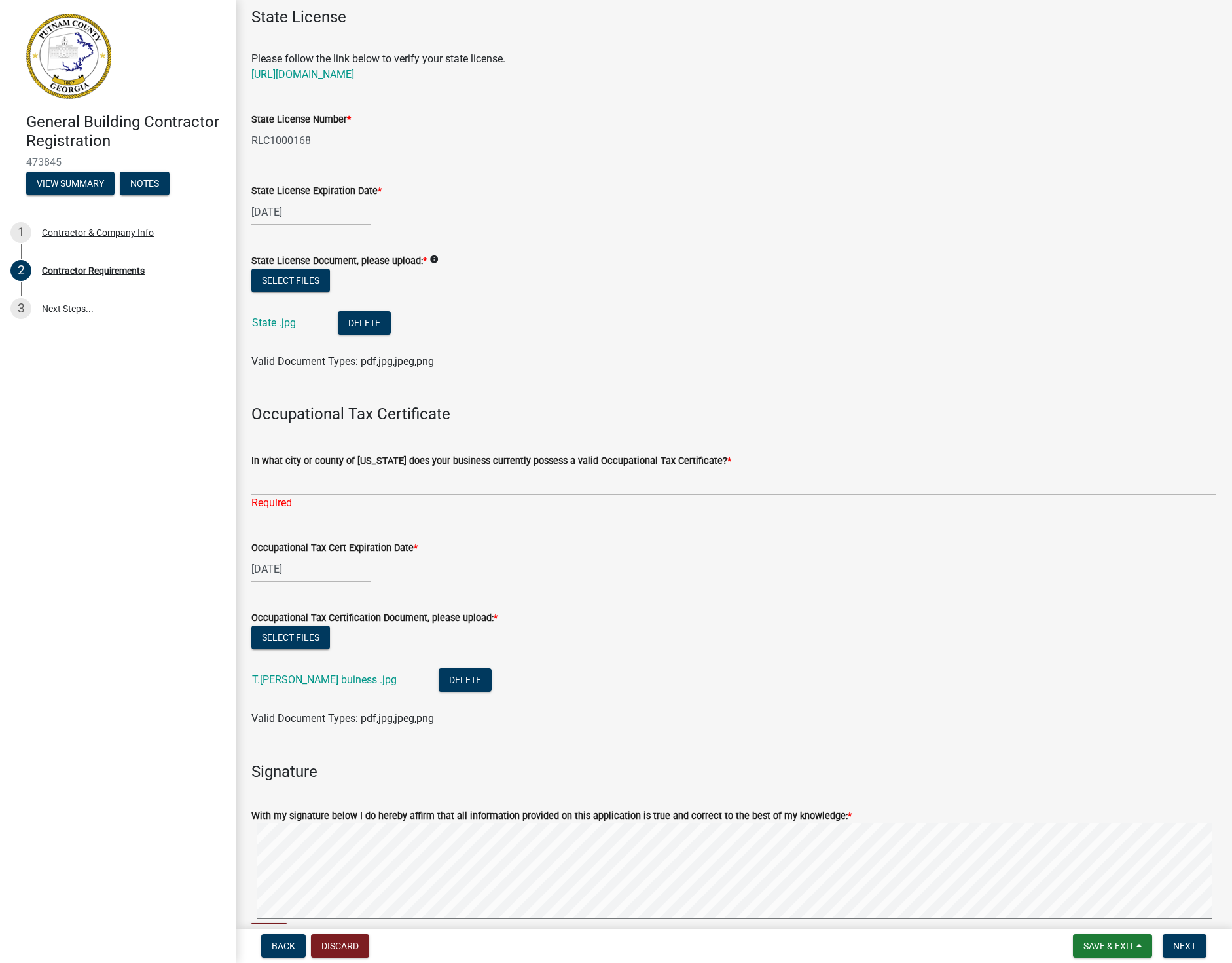
click at [265, 569] on div "[DATE]" at bounding box center [311, 569] width 120 height 27
select select "6"
select select "2026"
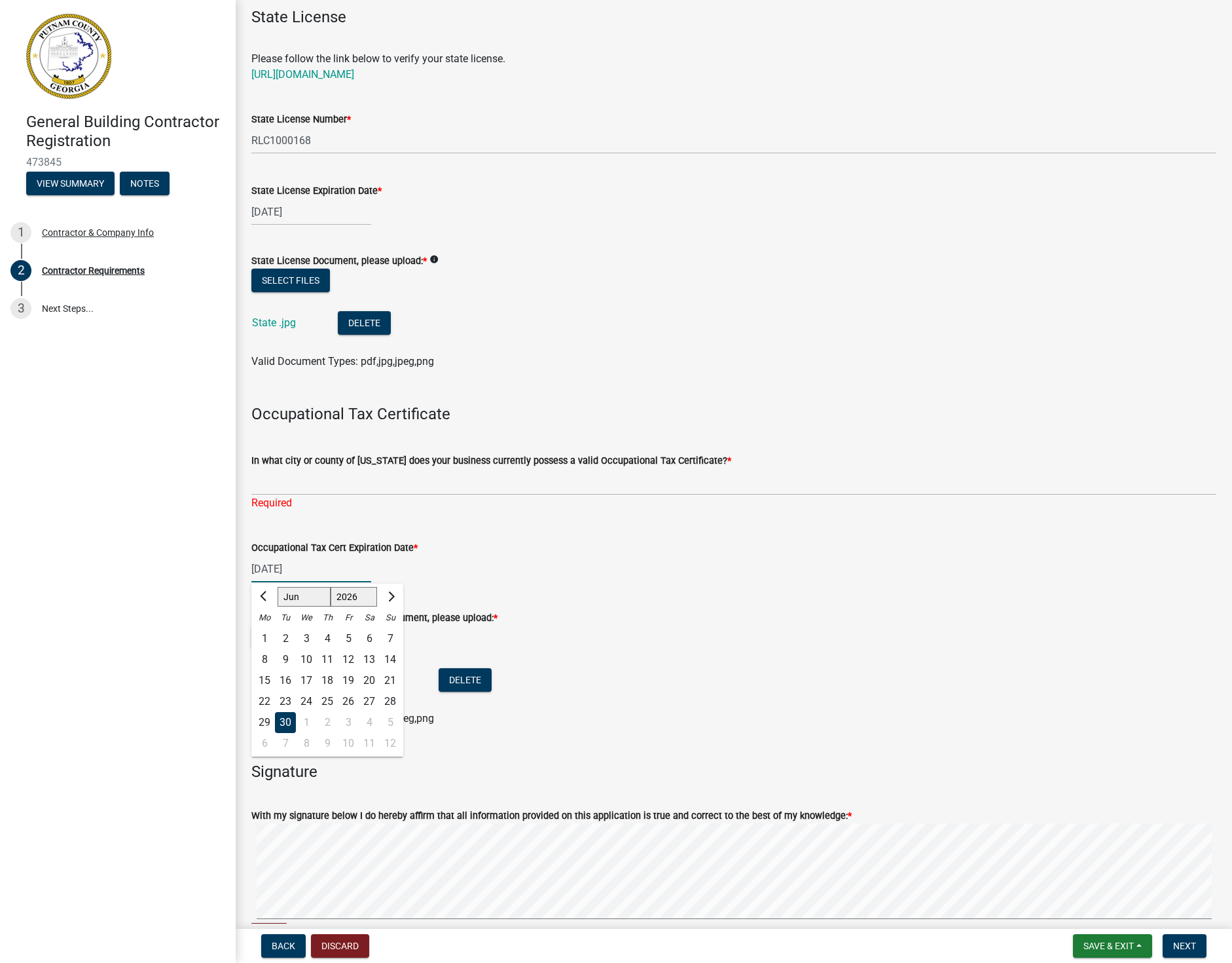
click at [347, 573] on input "[DATE]" at bounding box center [311, 569] width 120 height 27
click at [263, 596] on span "Previous month" at bounding box center [265, 596] width 10 height 10
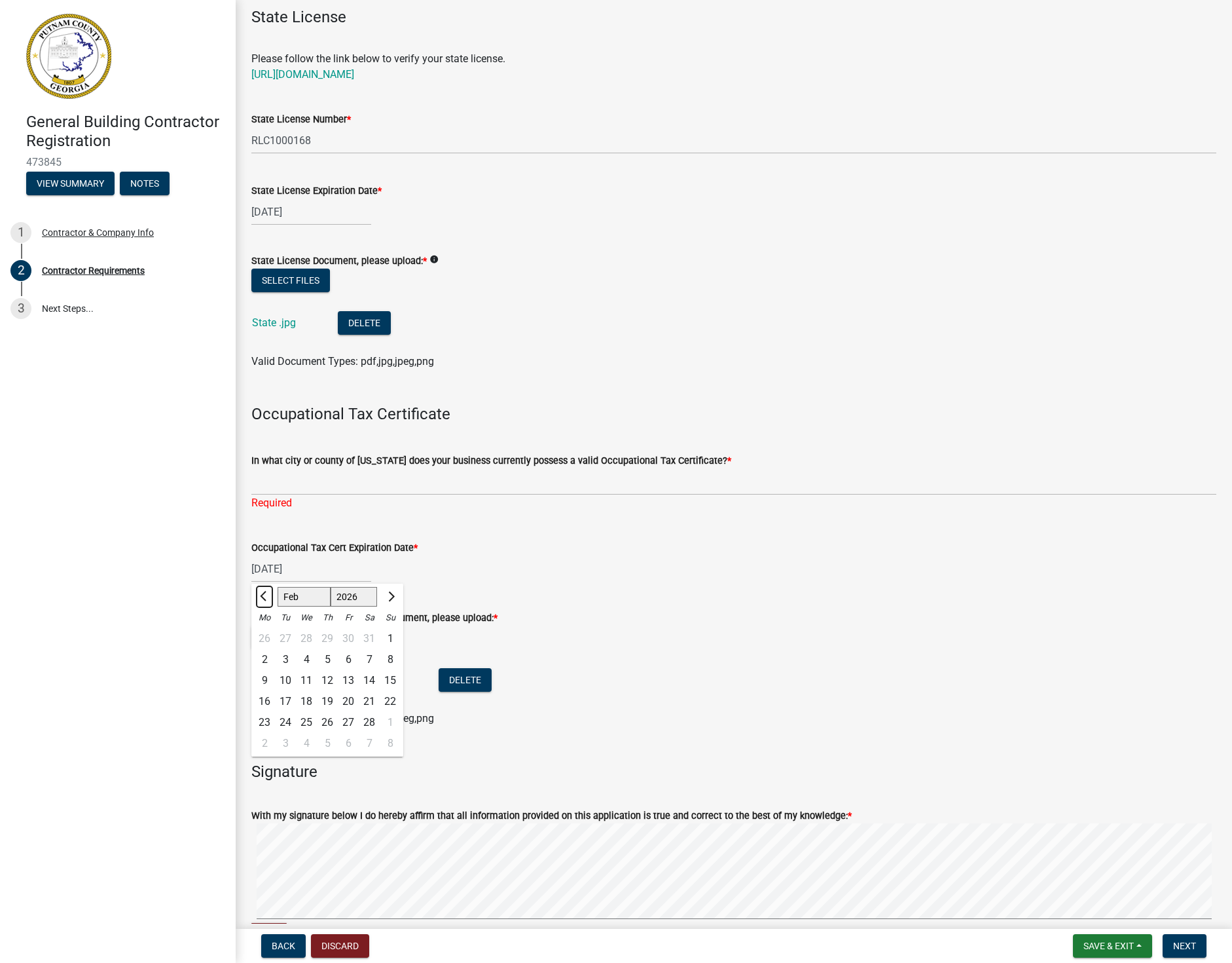
click at [263, 596] on span "Previous month" at bounding box center [265, 596] width 10 height 10
select select "12"
select select "2025"
click at [263, 596] on span "Previous month" at bounding box center [265, 596] width 10 height 10
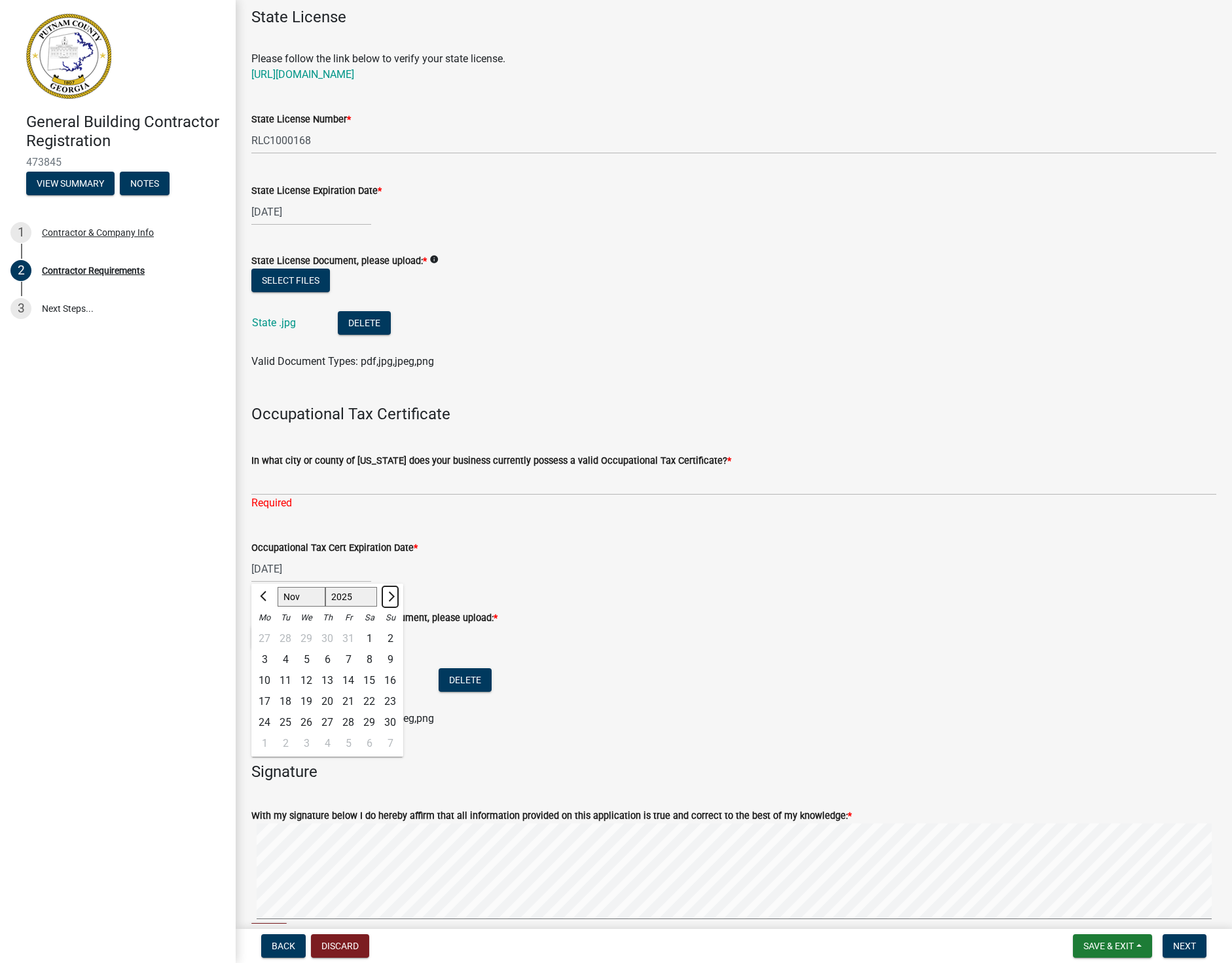
click at [392, 594] on span "Next month" at bounding box center [389, 596] width 10 height 10
select select "12"
click at [309, 723] on div "31" at bounding box center [306, 722] width 21 height 21
type input "[DATE]"
click at [1189, 943] on span "Next" at bounding box center [1185, 946] width 23 height 11
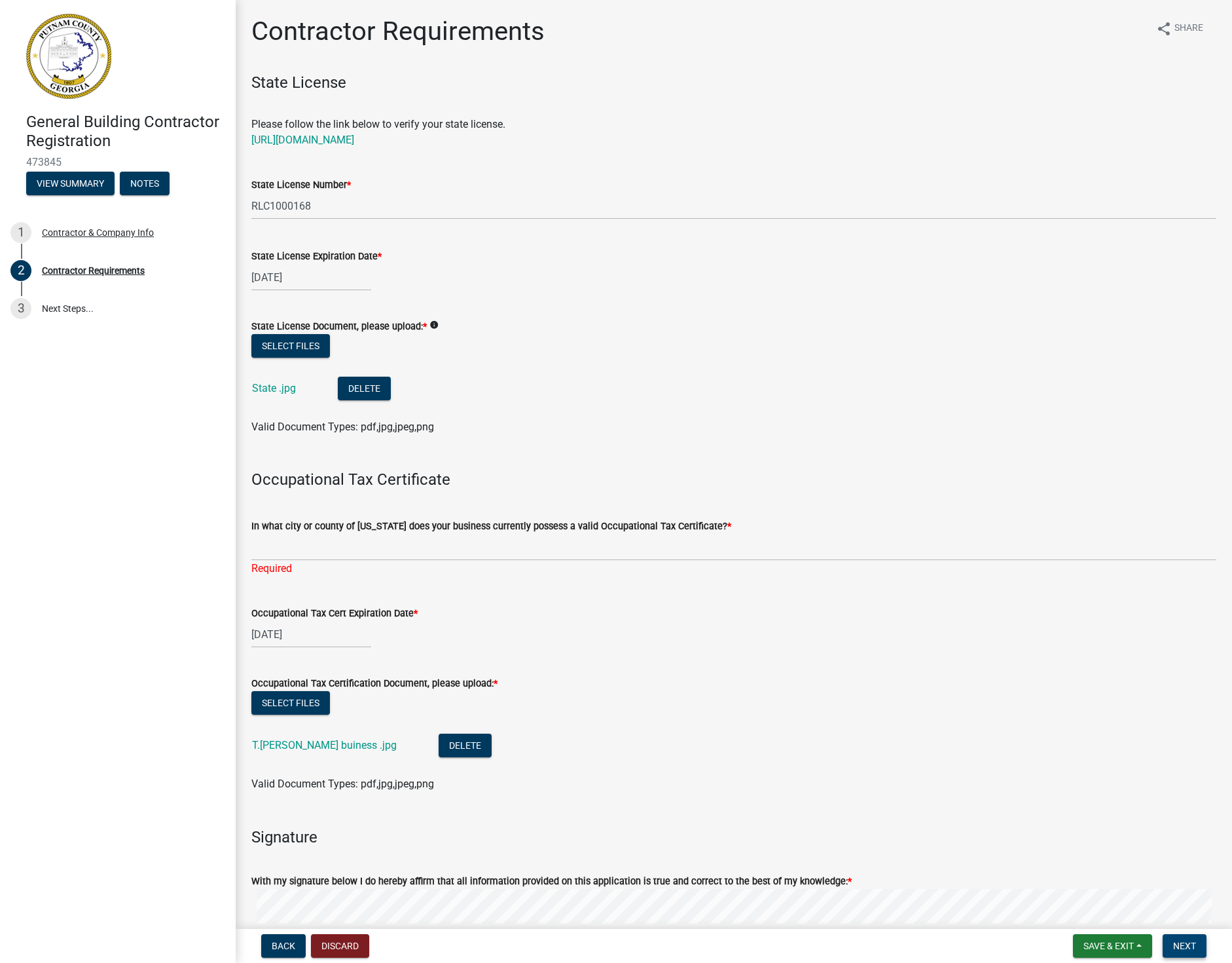
scroll to position [205, 0]
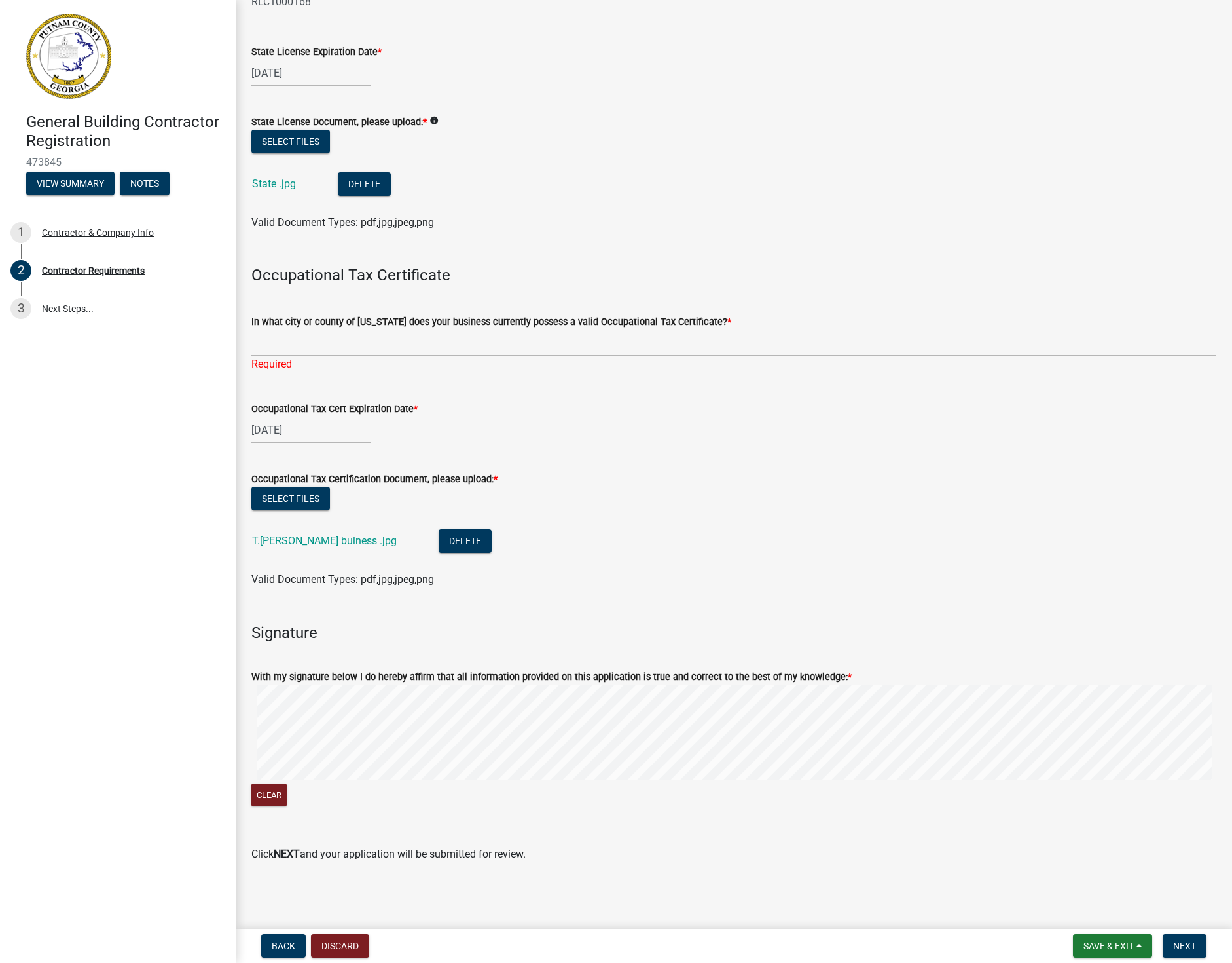
click at [276, 363] on div "Required" at bounding box center [733, 363] width 965 height 15
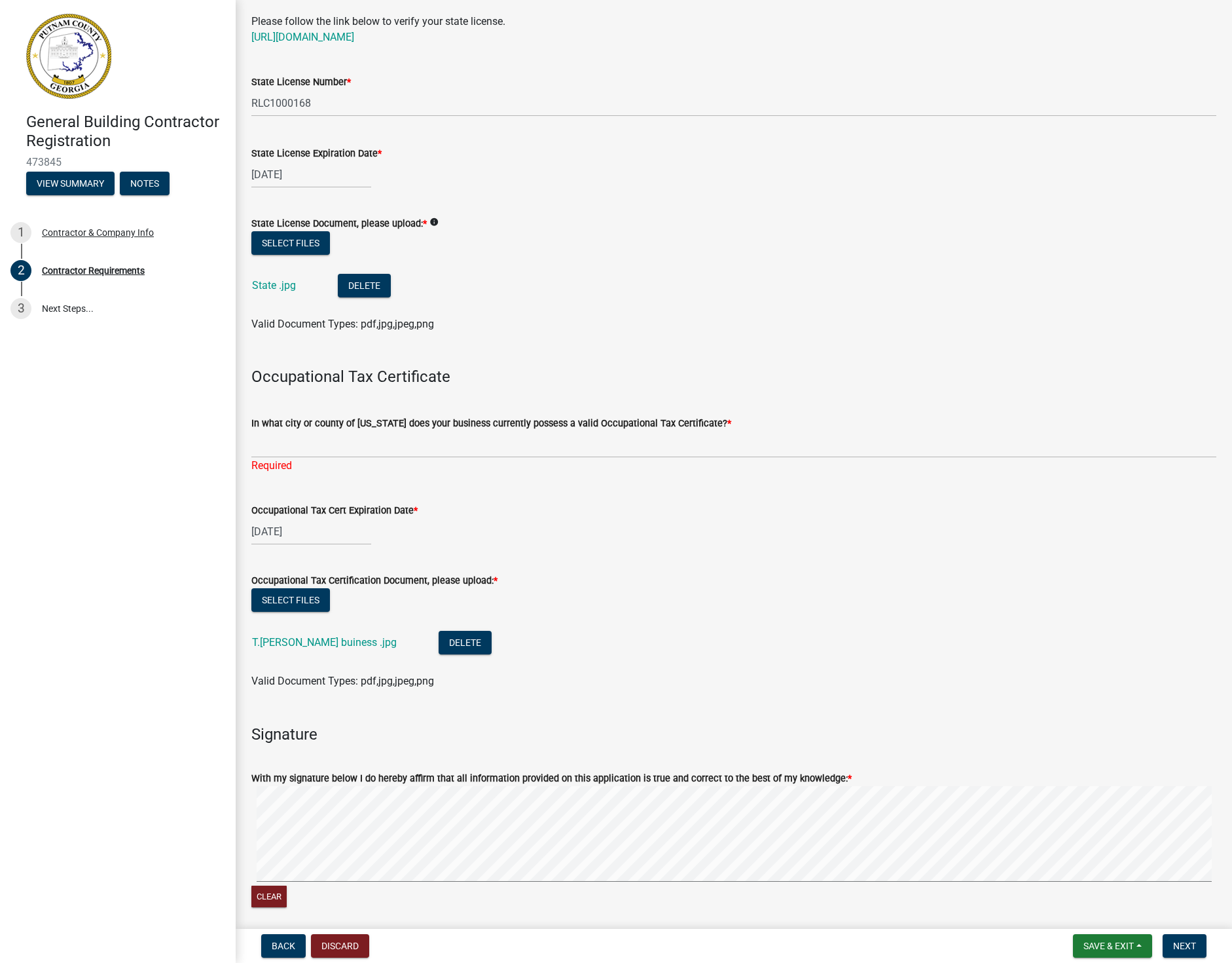
scroll to position [0, 0]
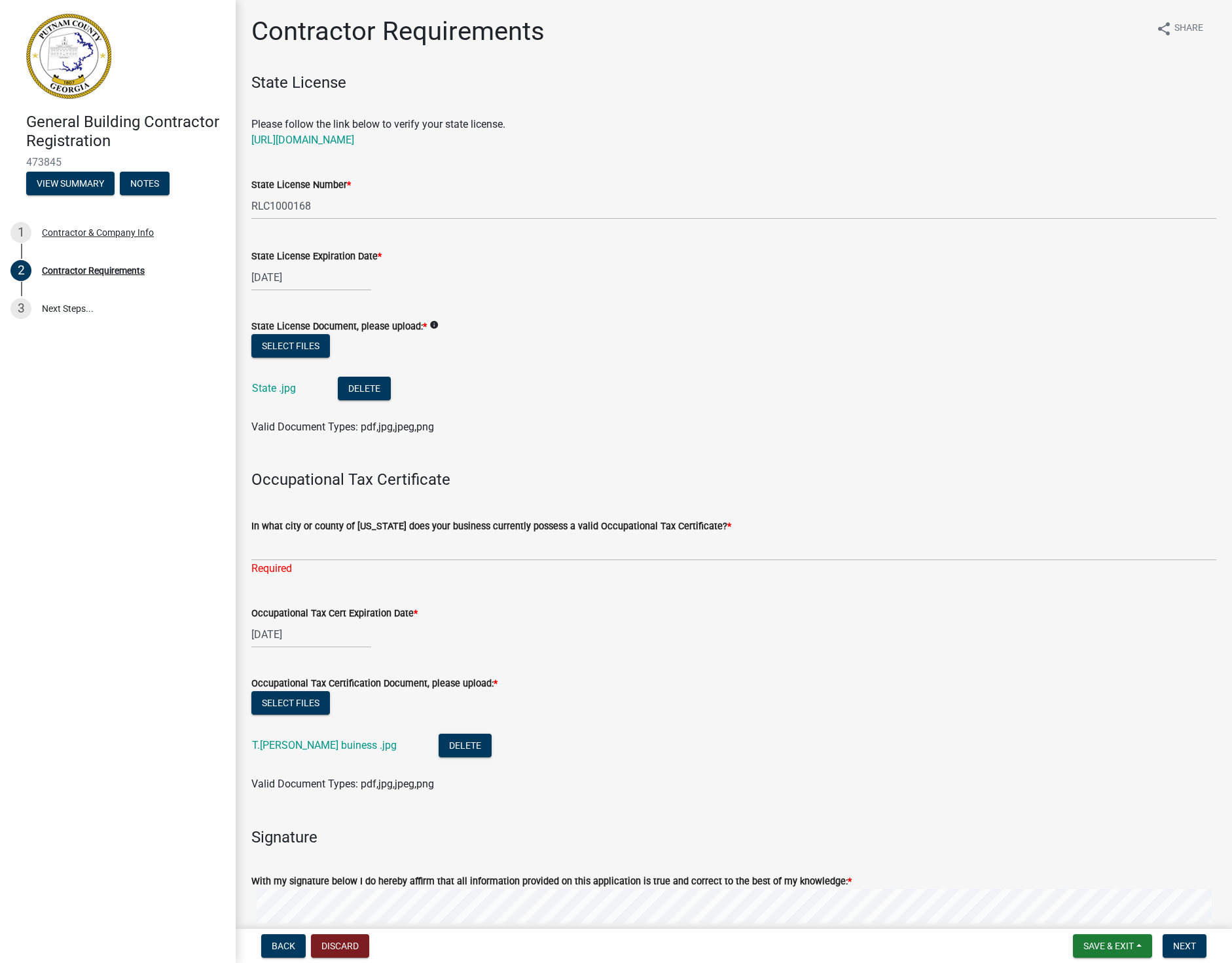
click at [302, 568] on div "Required" at bounding box center [733, 568] width 965 height 15
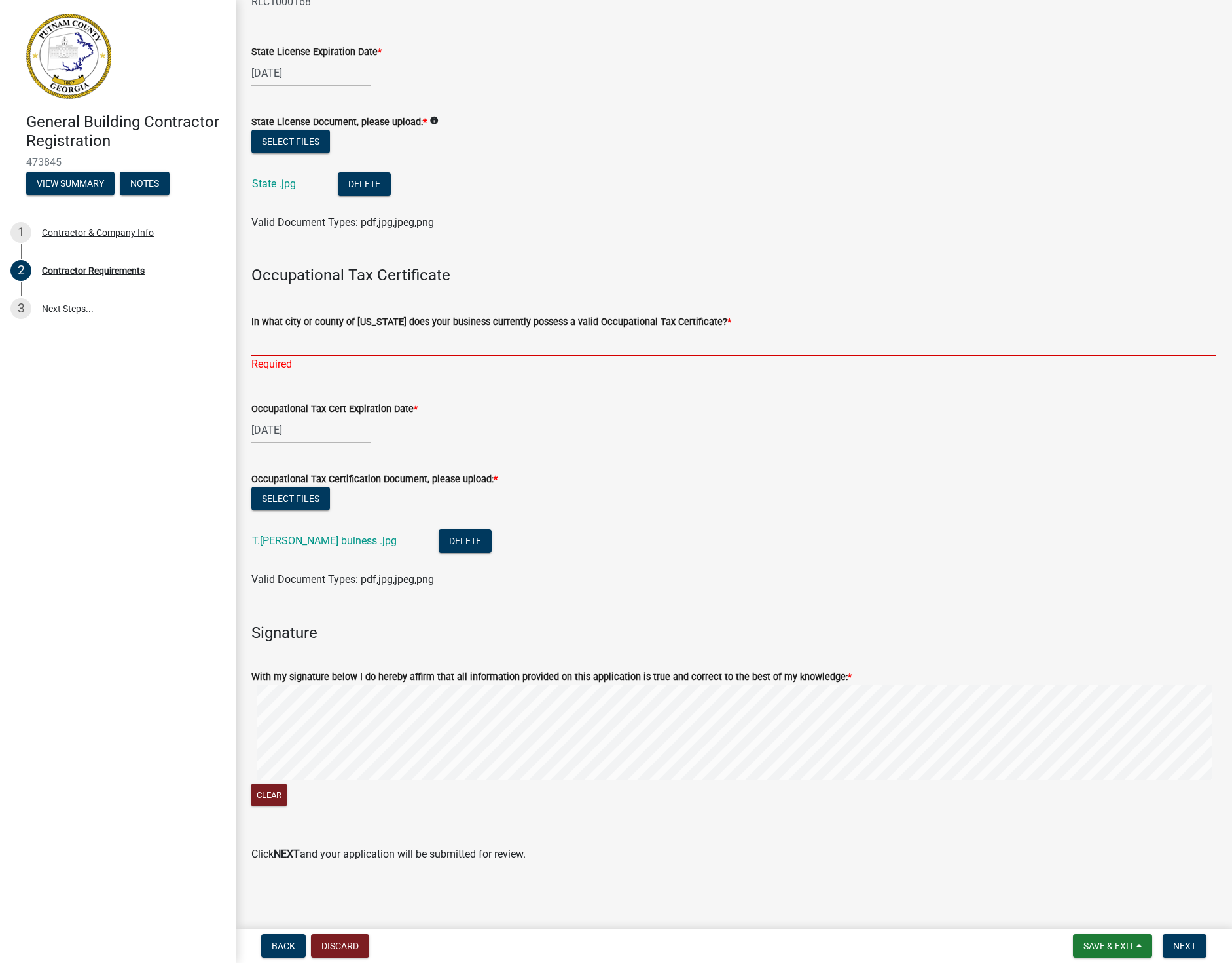
click at [260, 343] on input "In what city or county of [US_STATE] does your business currently possess a val…" at bounding box center [733, 343] width 965 height 27
type input "[PERSON_NAME]"
click at [1178, 946] on span "Next" at bounding box center [1185, 946] width 23 height 11
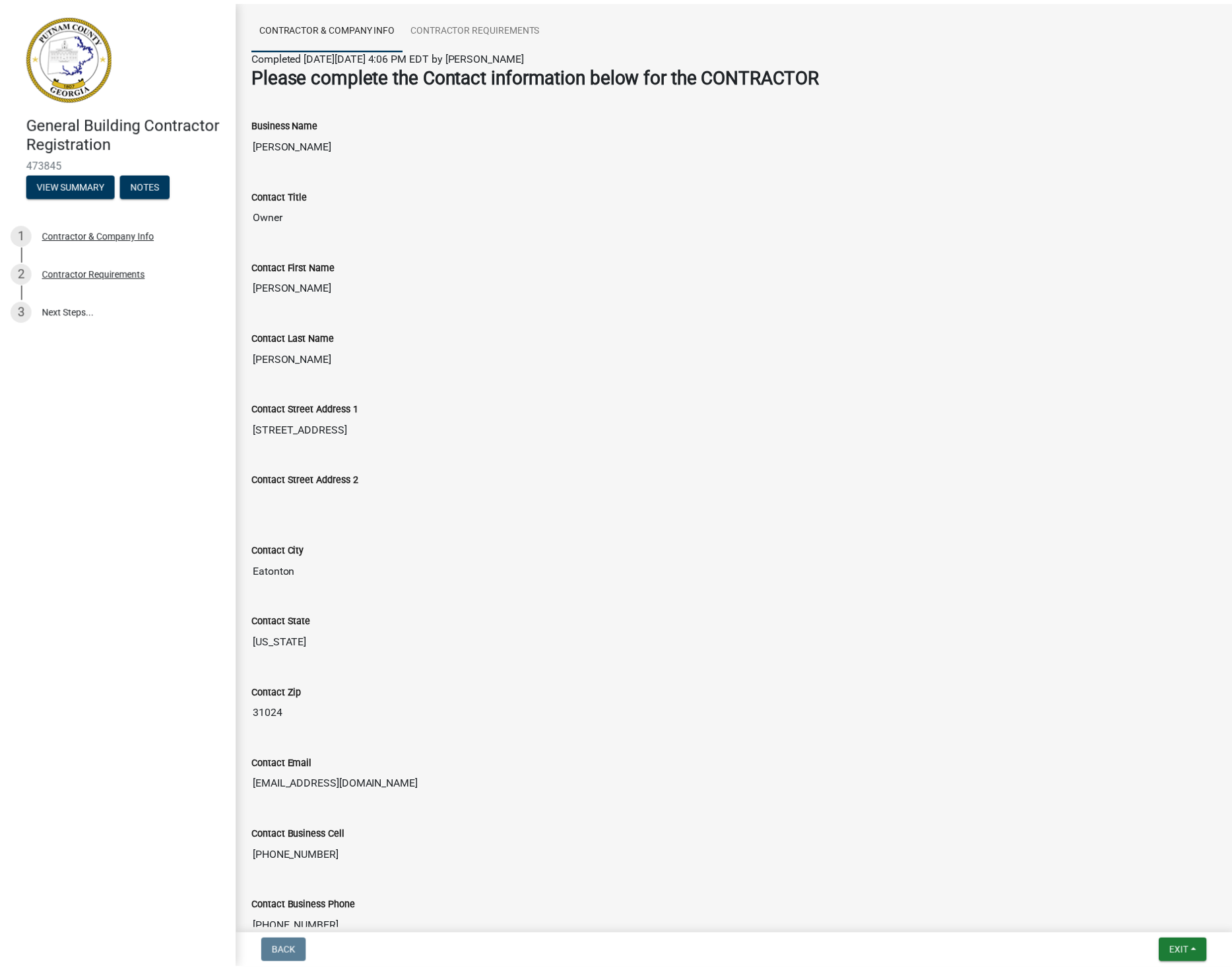
scroll to position [182, 0]
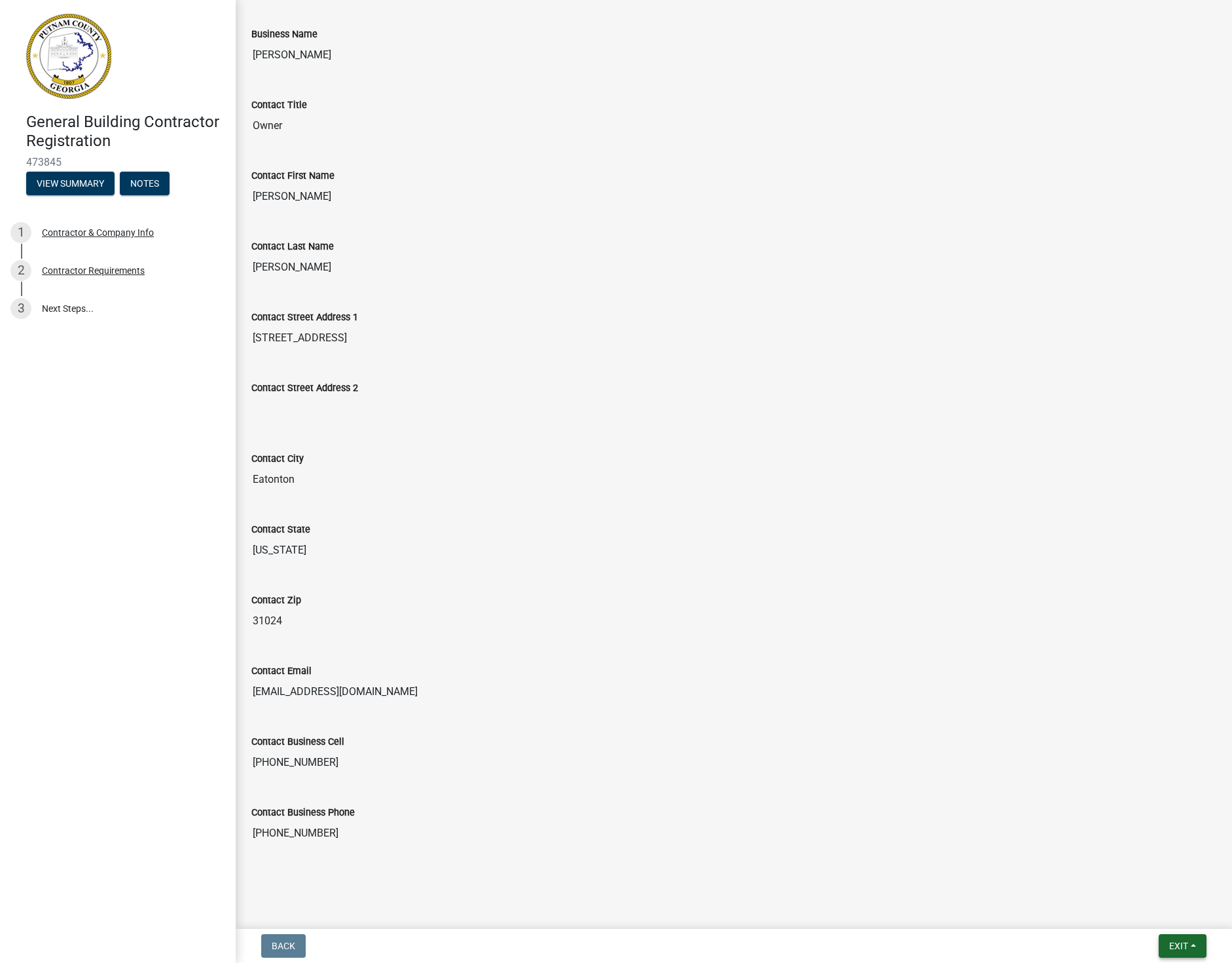
click at [1172, 944] on span "Exit" at bounding box center [1178, 946] width 19 height 11
click at [1138, 913] on button "Save & Exit" at bounding box center [1154, 911] width 105 height 32
